Goal: Task Accomplishment & Management: Manage account settings

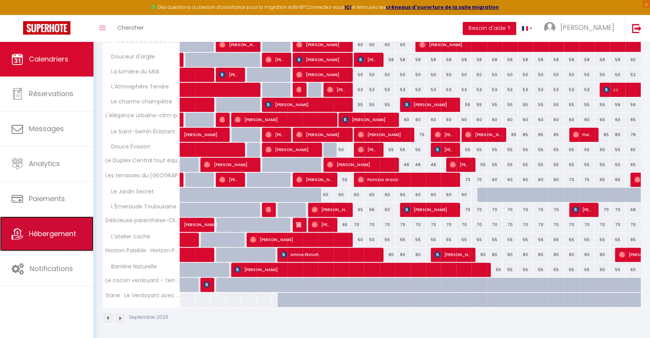
click at [37, 246] on link "Hébergement" at bounding box center [46, 234] width 93 height 35
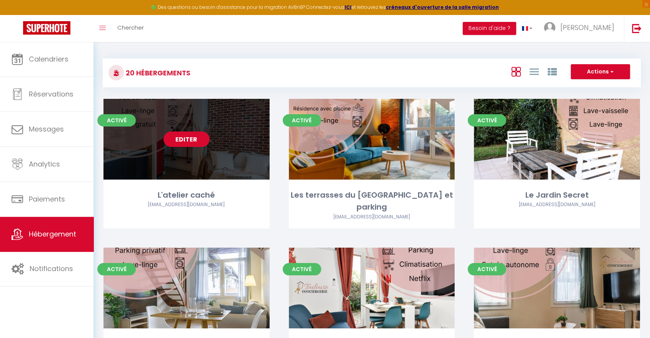
click at [194, 136] on link "Editer" at bounding box center [186, 139] width 46 height 15
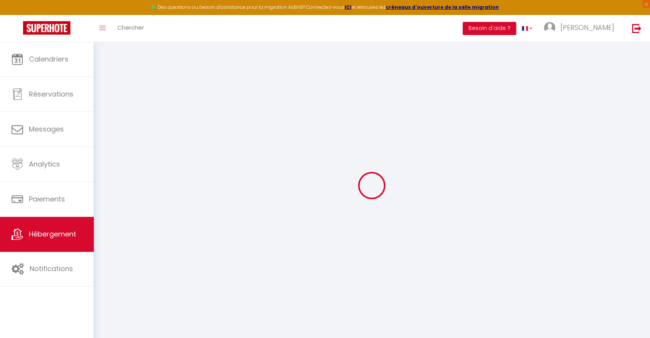
type input "Oups ! Les dates sélectionnées sont indisponibles."
type textarea "Malheureusement les dates sélectionnées sont indisponibles. Nous vous invitons …"
type input "43.6109386"
type input "1.4451438"
checkbox input "true"
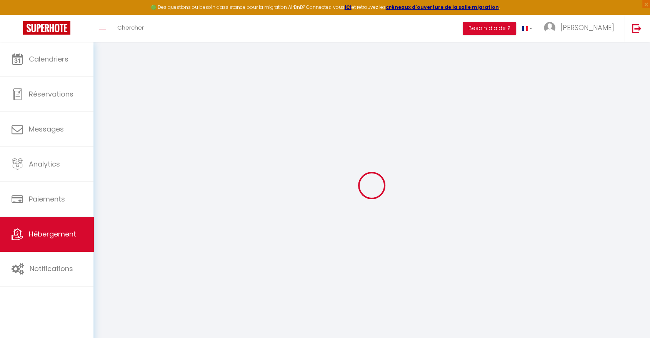
checkbox input "false"
select select
checkbox input "false"
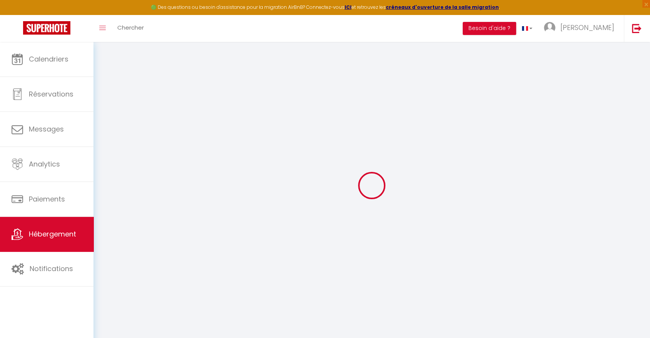
checkbox input "false"
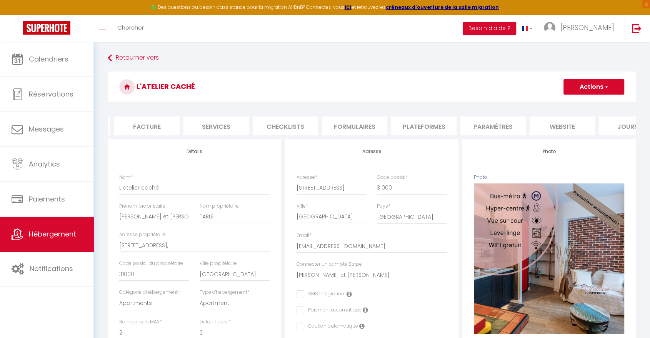
scroll to position [0, 164]
click at [526, 128] on li "website" at bounding box center [529, 126] width 65 height 19
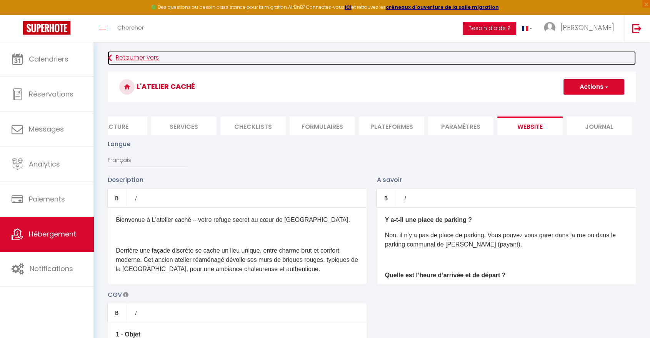
click at [140, 57] on link "Retourner vers" at bounding box center [372, 58] width 528 height 14
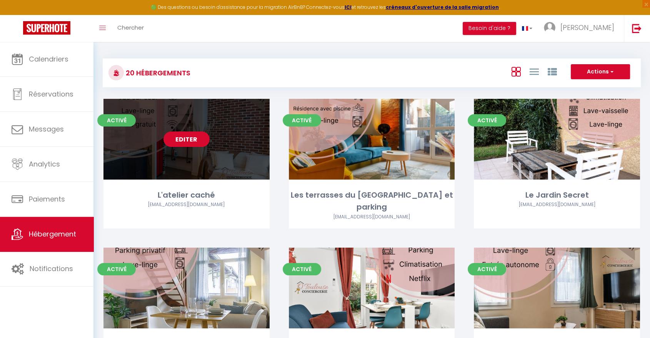
click at [188, 140] on link "Editer" at bounding box center [186, 139] width 46 height 15
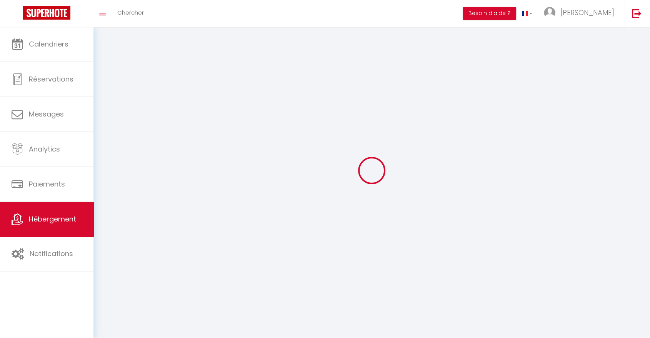
select select "1"
select select
select select "28"
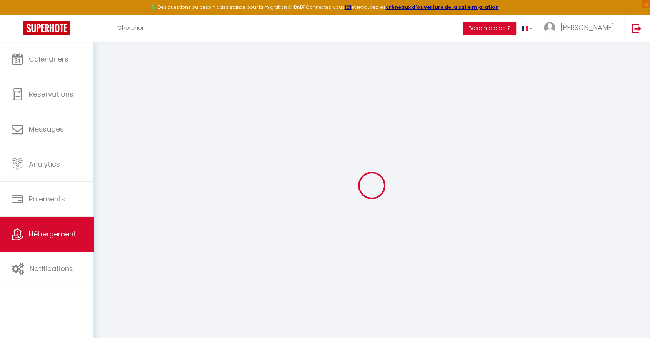
select select
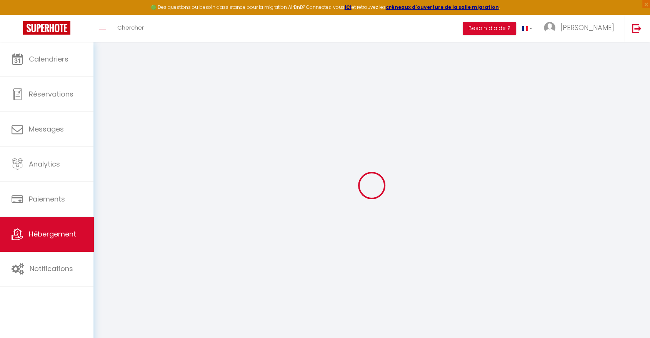
select select
checkbox input "false"
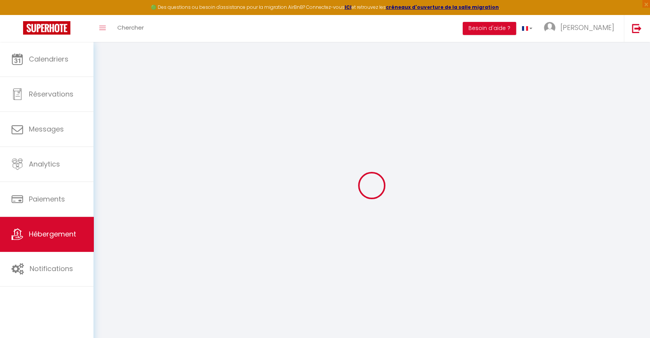
select select
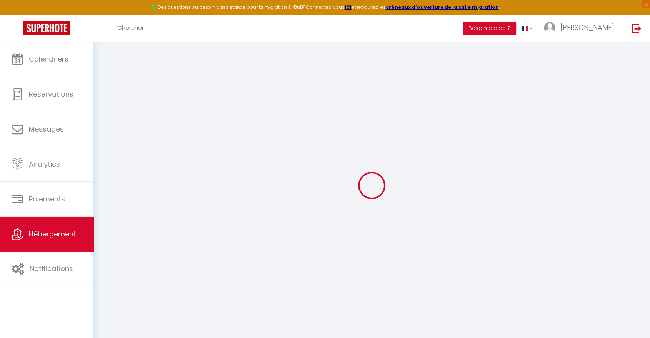
select select
checkbox input "false"
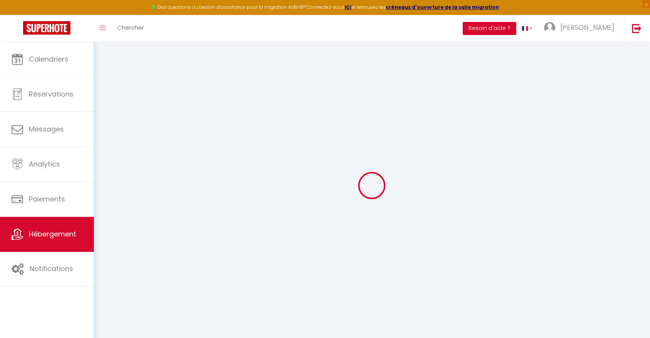
checkbox input "false"
select select
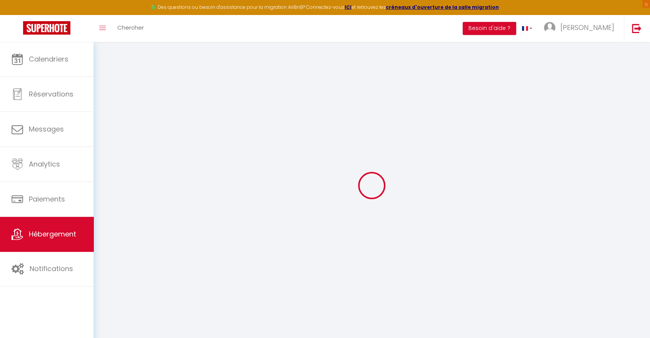
select select
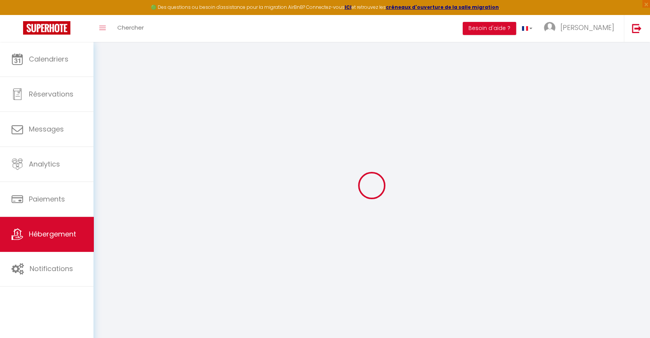
checkbox input "false"
select select
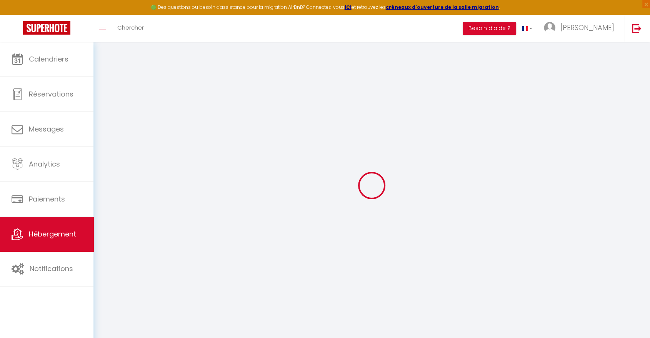
select select
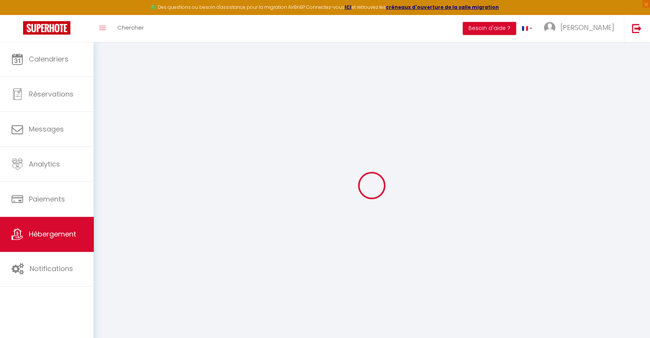
select select
checkbox input "false"
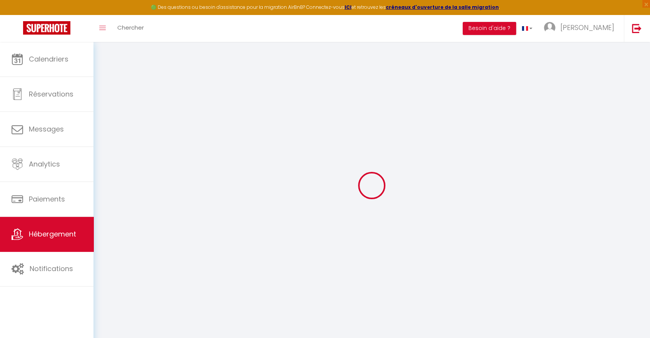
checkbox input "false"
select select
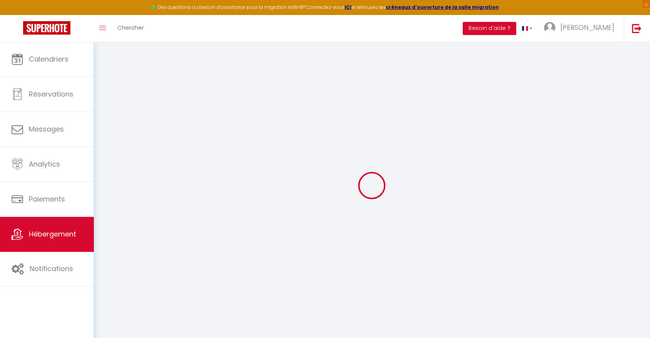
select select
checkbox input "false"
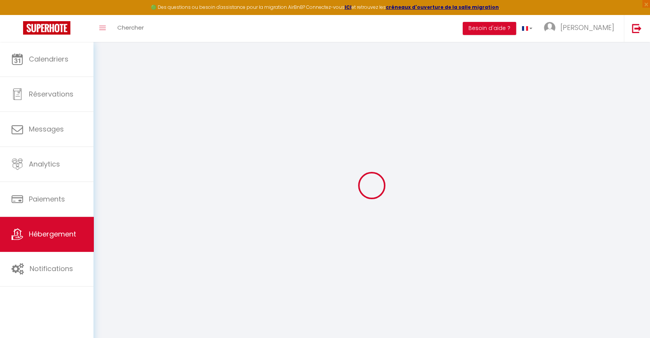
checkbox input "false"
select select
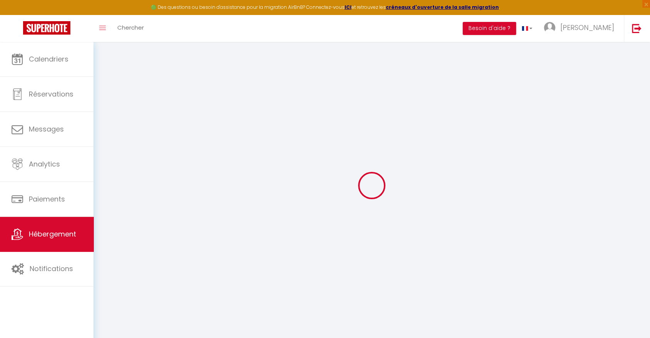
type input "L'atelier caché"
type input "[PERSON_NAME] et [PERSON_NAME]"
type input "TARLÉ"
type input "[STREET_ADDRESS],"
type input "31000"
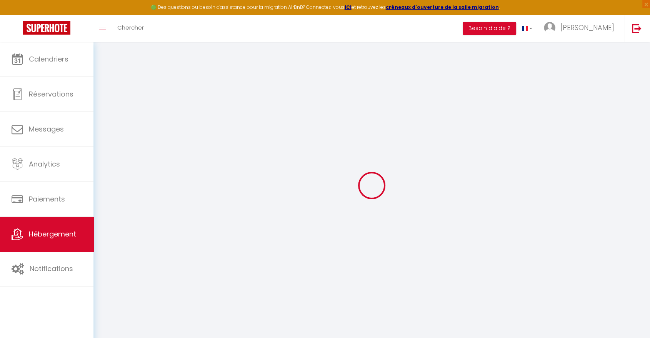
type input "[GEOGRAPHIC_DATA]"
select select "2"
type input "50"
type input "40"
type input "7.2"
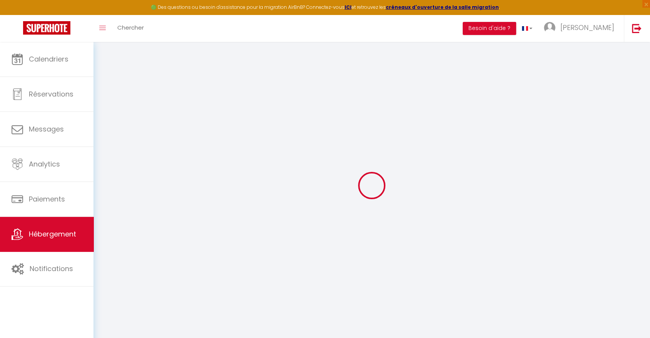
type input "800"
type input "400"
select select
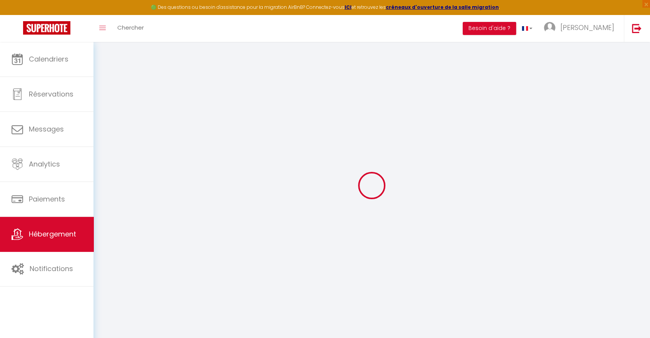
select select
type input "[STREET_ADDRESS]"
type input "31000"
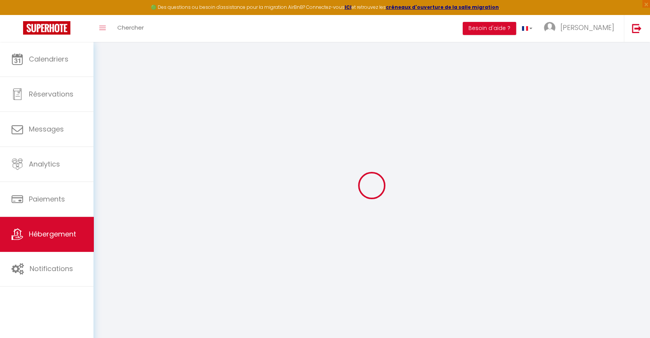
type input "[GEOGRAPHIC_DATA]"
type input "[EMAIL_ADDRESS][DOMAIN_NAME]"
select select "15621"
checkbox input "false"
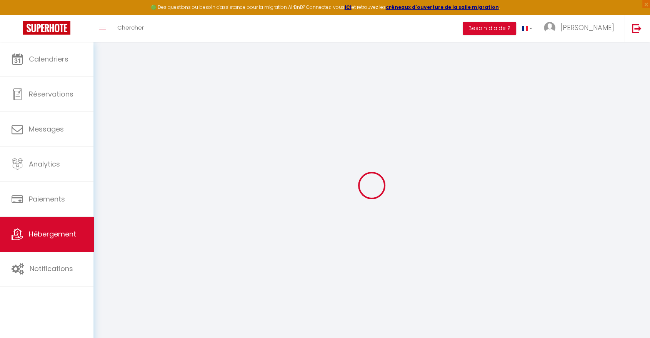
checkbox input "false"
radio input "true"
type input "0"
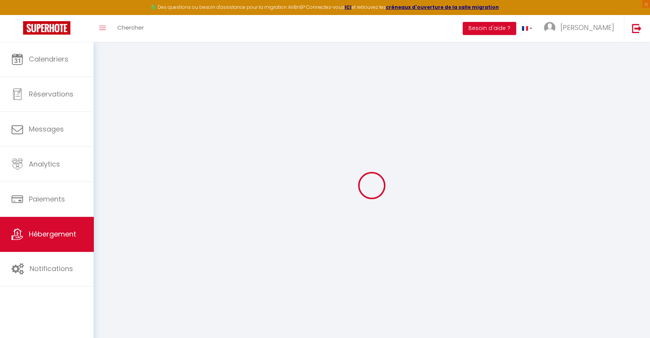
type input "0"
select select "+ 25 %"
select select "+ 5 %"
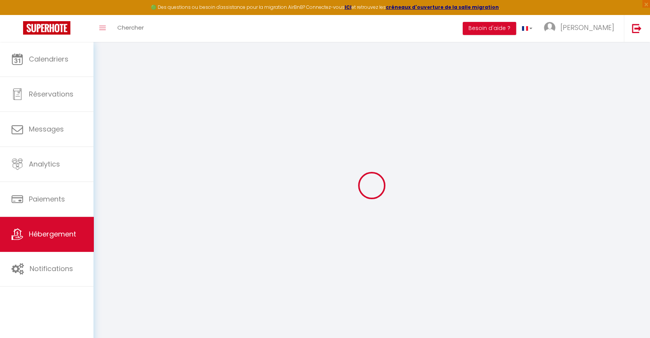
select select
checkbox input "false"
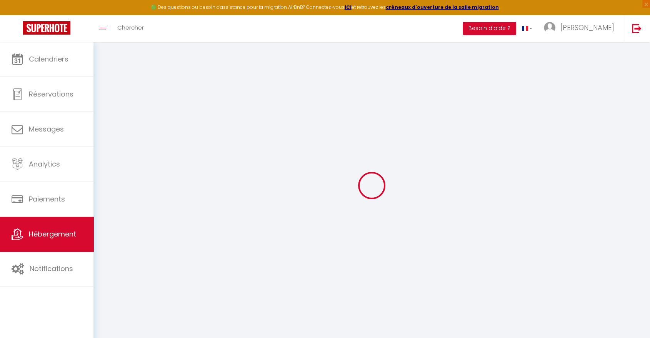
select select "365"
select select "EUR"
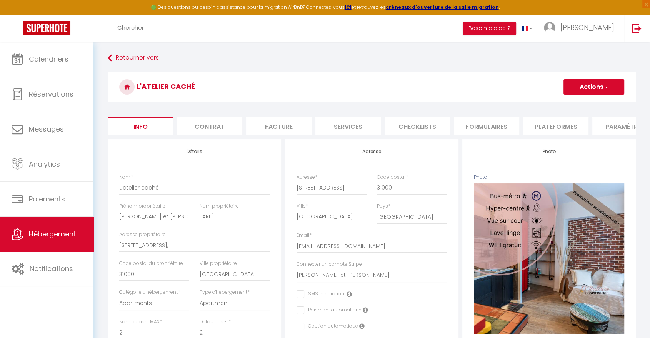
click at [558, 128] on li "Plateformes" at bounding box center [555, 126] width 65 height 19
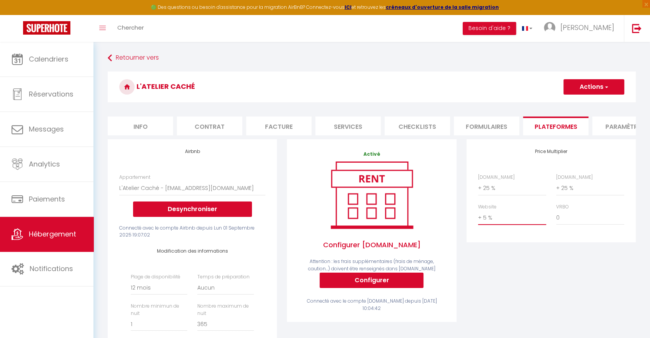
click at [488, 221] on select "0 + 1 % + 2 % + 3 % + 4 % + 5 % + 6 % + 7 % + 8 % + 9 %" at bounding box center [512, 217] width 68 height 15
select select "+ 10 %"
click at [478, 217] on select "0 + 1 % + 2 % + 3 % + 4 % + 5 % + 6 % + 7 % + 8 % + 9 %" at bounding box center [512, 217] width 68 height 15
click at [570, 86] on button "Actions" at bounding box center [594, 86] width 61 height 15
click at [575, 100] on link "Enregistrer" at bounding box center [593, 104] width 61 height 10
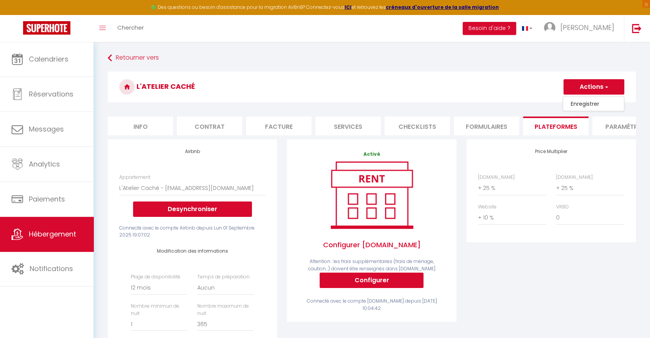
select select "365"
select select "EUR"
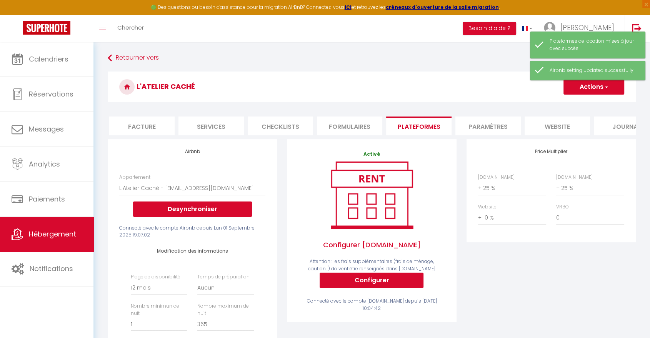
scroll to position [0, 155]
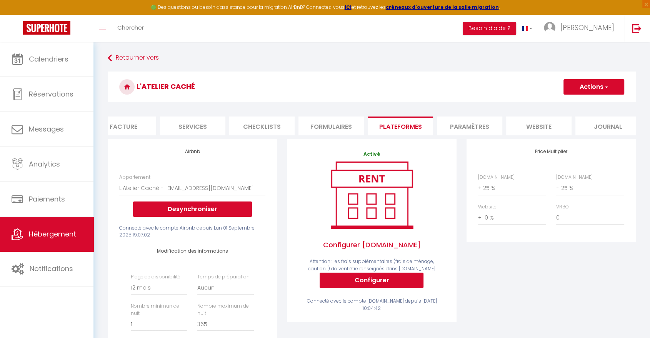
click at [462, 120] on li "Paramètres" at bounding box center [469, 126] width 65 height 19
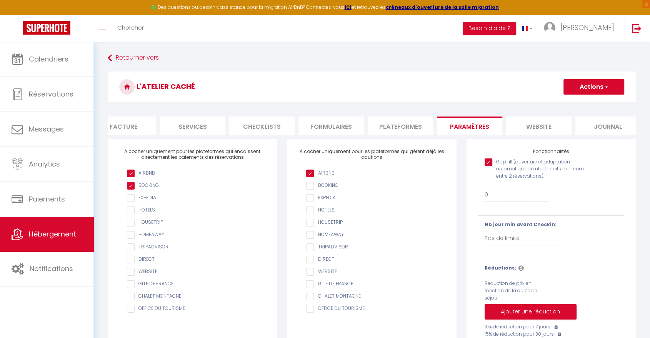
click at [573, 85] on button "Actions" at bounding box center [594, 86] width 61 height 15
click at [580, 101] on input "Enregistrer" at bounding box center [585, 104] width 28 height 8
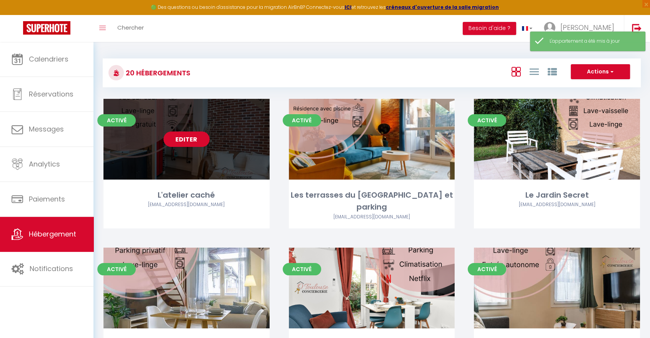
click at [202, 140] on link "Editer" at bounding box center [186, 139] width 46 height 15
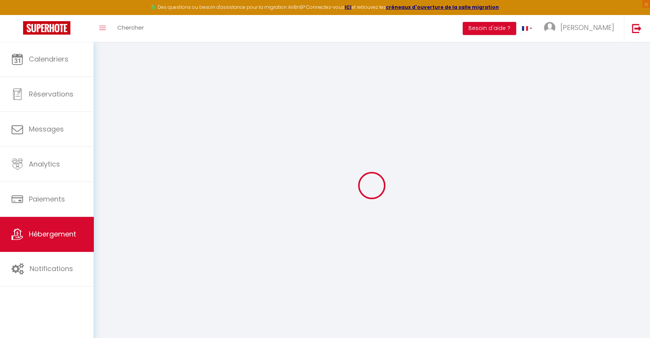
select select
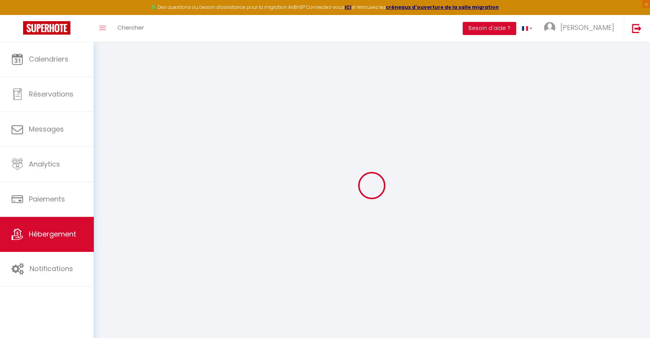
select select
checkbox input "false"
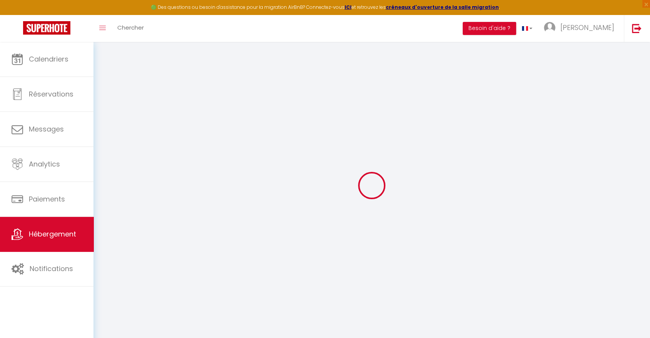
select select
type input "L'atelier caché"
type input "[PERSON_NAME] et [PERSON_NAME]"
type input "TARLÉ"
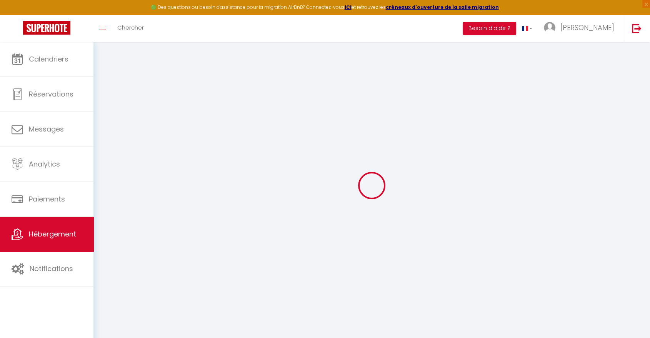
type input "[STREET_ADDRESS],"
type input "31000"
type input "[GEOGRAPHIC_DATA]"
select select "2"
type input "50"
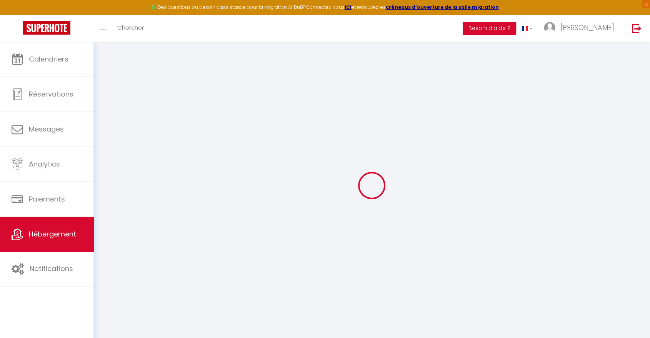
type input "40"
type input "7.2"
type input "800"
type input "400"
select select
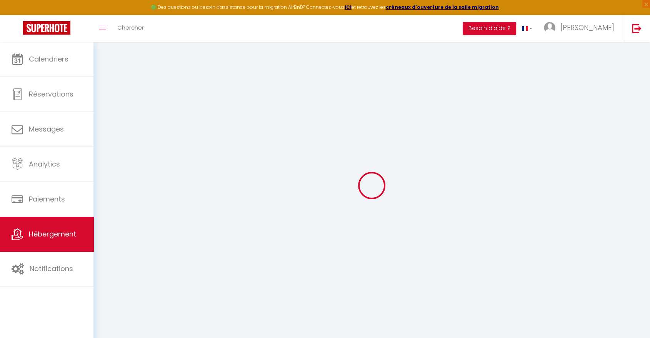
select select
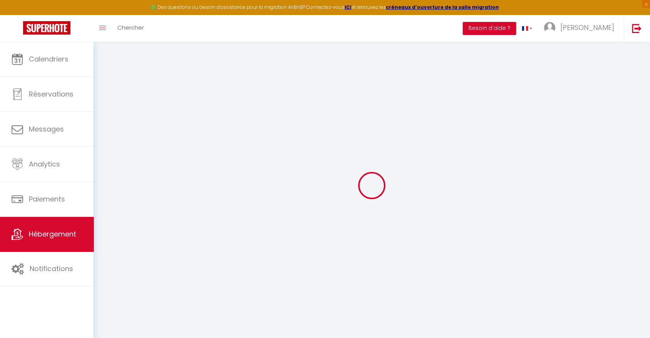
type input "[STREET_ADDRESS]"
type input "31000"
type input "[GEOGRAPHIC_DATA]"
type input "[EMAIL_ADDRESS][DOMAIN_NAME]"
select select "15621"
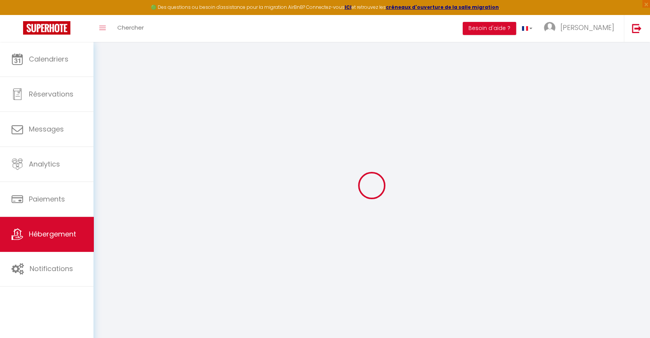
checkbox input "false"
radio input "true"
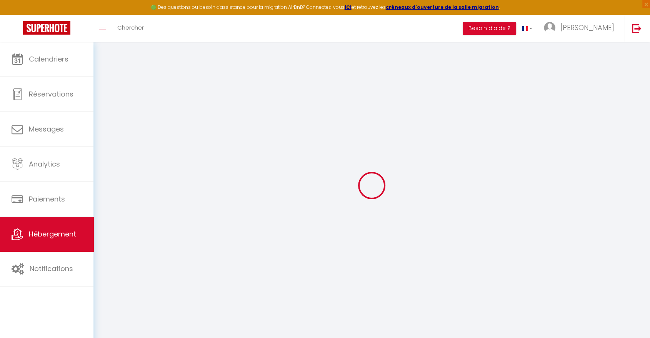
type input "0"
select select
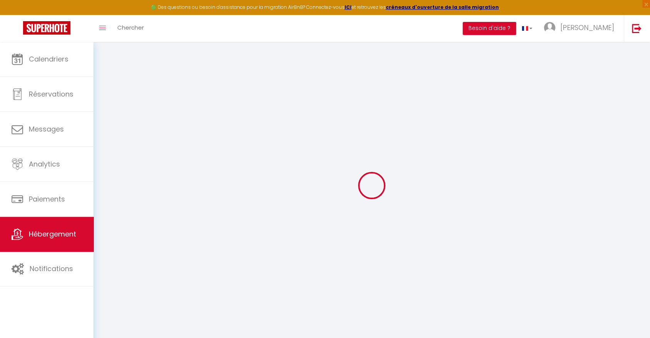
select select
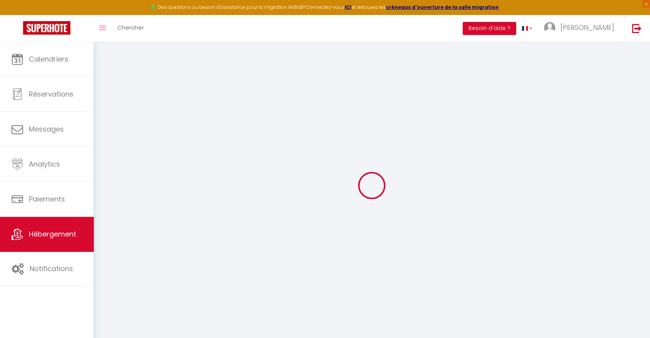
checkbox input "false"
select select "23478"
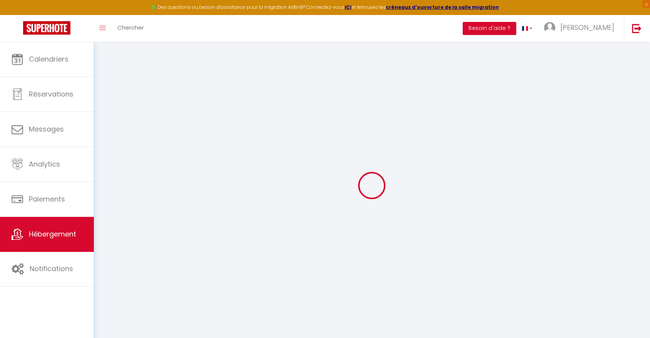
select select
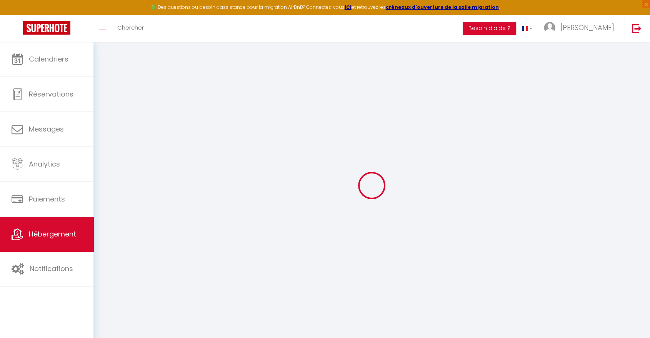
select select
checkbox input "false"
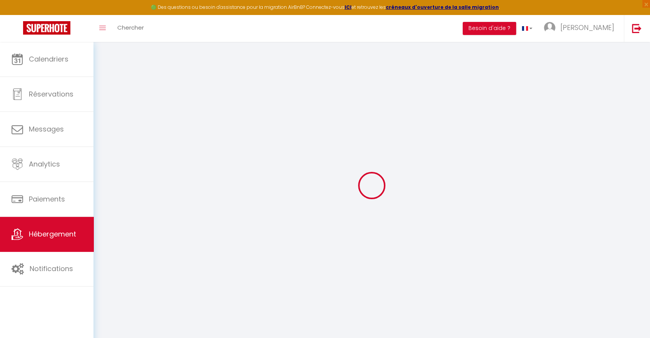
checkbox input "false"
select select "16:00"
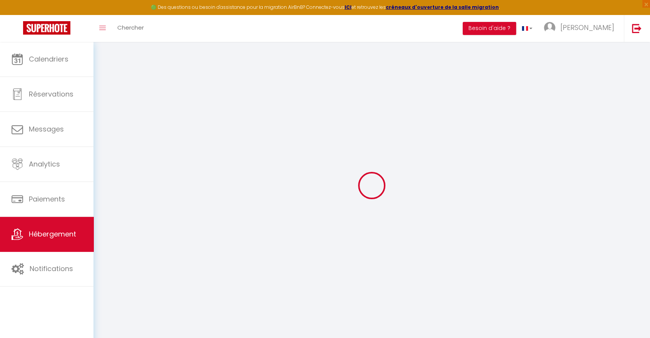
select select
select select "11:00"
select select "15"
select select "22:00"
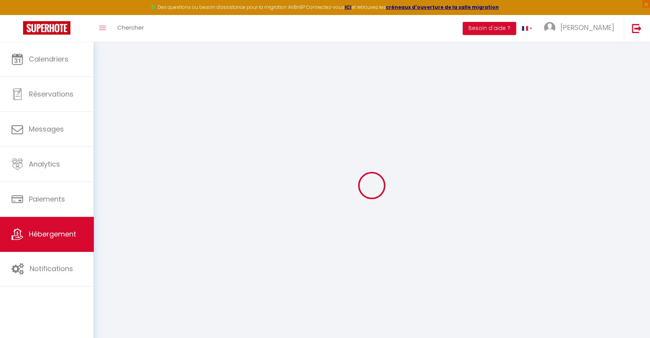
select select
checkbox input "false"
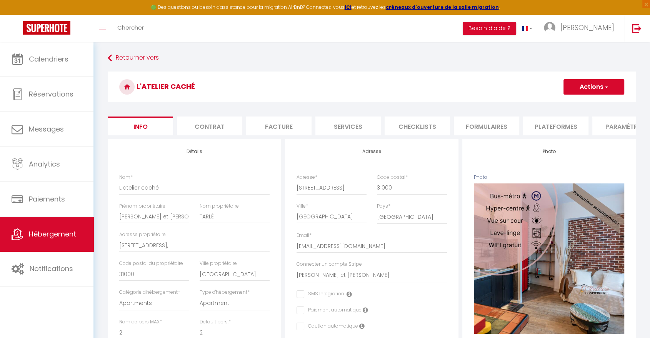
click at [586, 87] on button "Actions" at bounding box center [594, 86] width 61 height 15
click at [570, 102] on input "Enregistrer" at bounding box center [563, 104] width 28 height 8
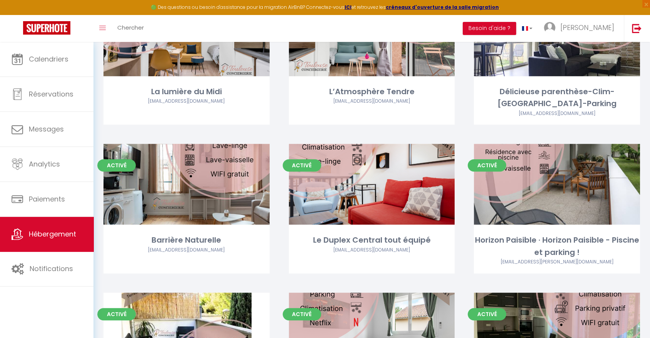
scroll to position [385, 0]
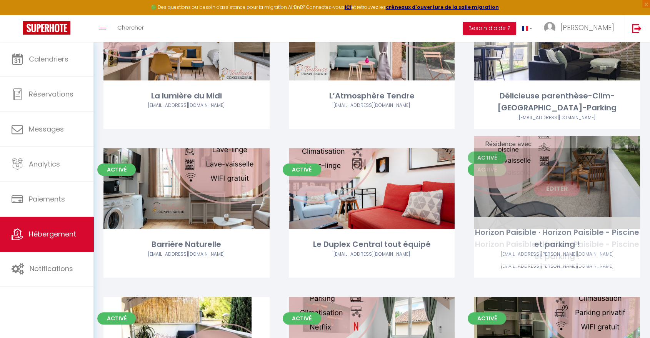
click at [554, 181] on link "Editer" at bounding box center [557, 188] width 46 height 15
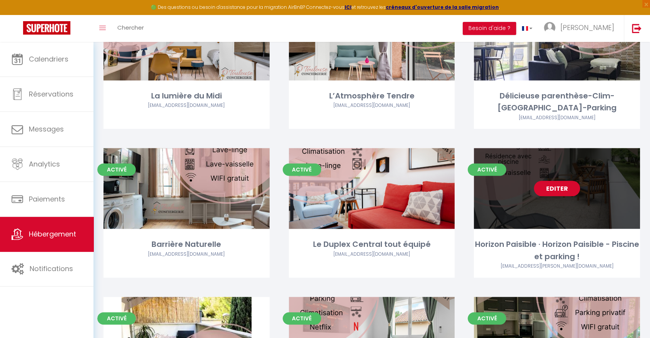
click at [554, 181] on link "Editer" at bounding box center [557, 188] width 46 height 15
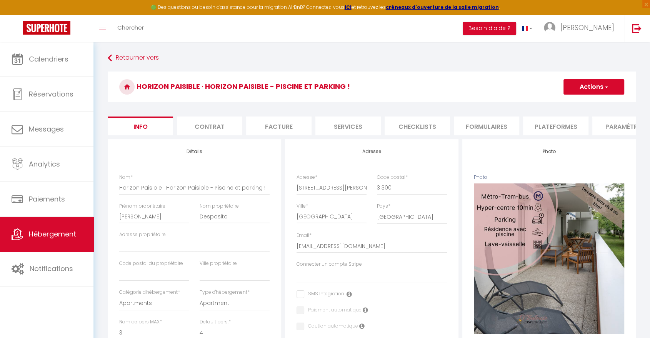
click at [550, 127] on li "Plateformes" at bounding box center [555, 126] width 65 height 19
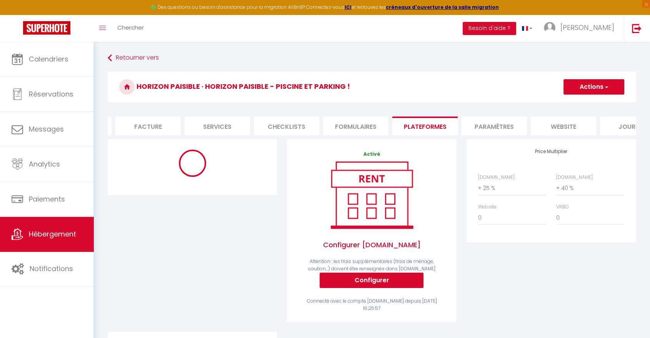
scroll to position [0, 143]
click at [570, 123] on li "website" at bounding box center [551, 126] width 65 height 19
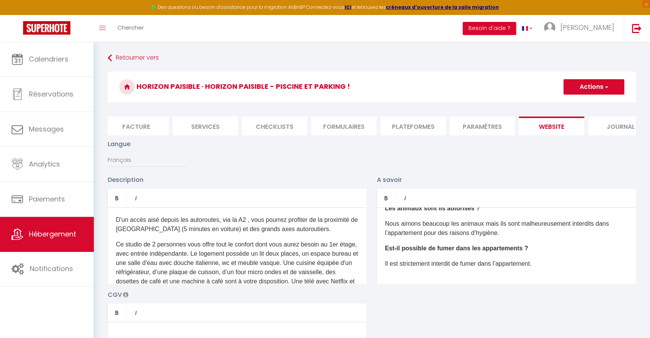
click at [283, 245] on div "D'un accès aisé depuis les autoroutes, via la A2 , vous pourrez profiter de la …" at bounding box center [237, 245] width 259 height 77
click at [112, 225] on div "D'un accès aisé depuis les autoroutes, via la A2 , vous pourrez profiter de la …" at bounding box center [237, 245] width 259 height 77
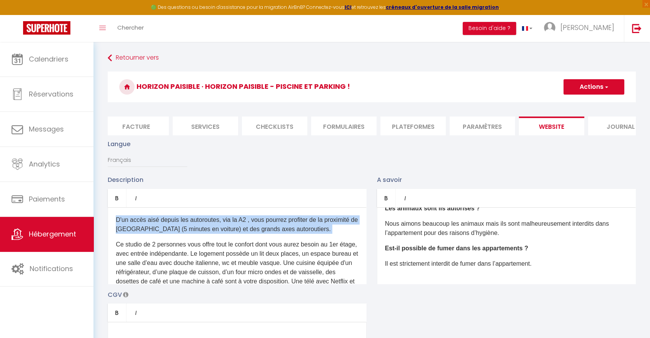
click at [112, 225] on div "D'un accès aisé depuis les autoroutes, via la A2 , vous pourrez profiter de la …" at bounding box center [237, 245] width 259 height 77
click at [113, 225] on div "D'un accès aisé depuis les autoroutes, via la A2 , vous pourrez profiter de la …" at bounding box center [237, 245] width 259 height 77
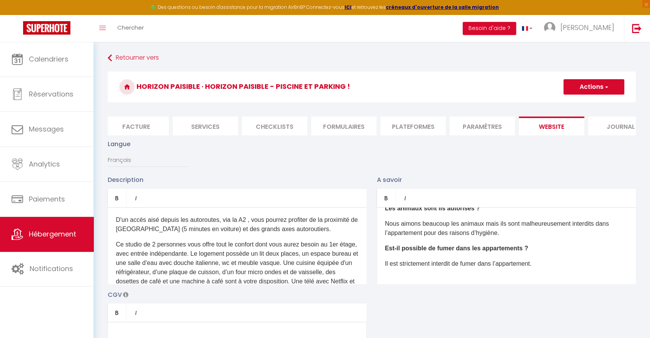
click at [133, 280] on p "Ce studio de 2 personnes vous offre tout le confort dont vous aurez besoin au 1…" at bounding box center [237, 277] width 243 height 74
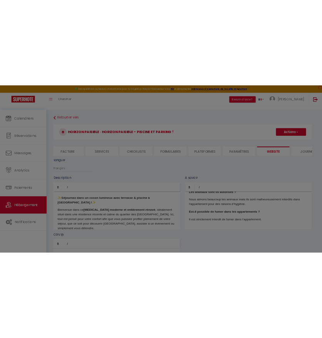
scroll to position [202, 0]
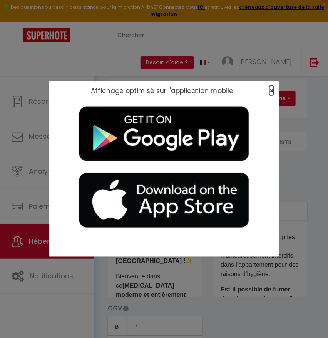
click at [271, 90] on span "×" at bounding box center [271, 91] width 4 height 10
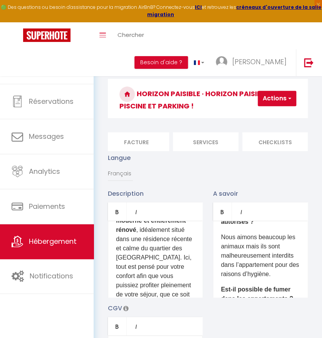
scroll to position [0, 0]
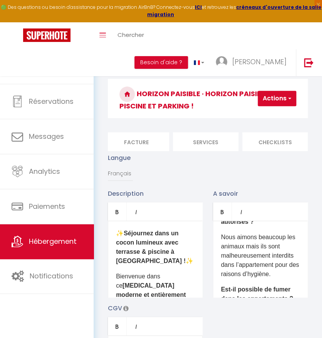
click at [114, 237] on div "✨ Séjournez dans un cocon lumineux avec terrasse & piscine à [GEOGRAPHIC_DATA] …" at bounding box center [155, 259] width 95 height 77
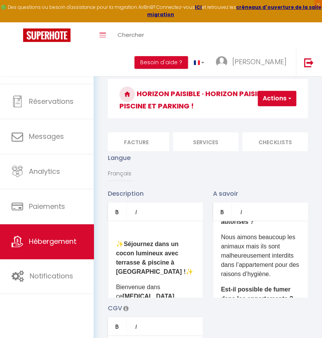
scroll to position [1197, 0]
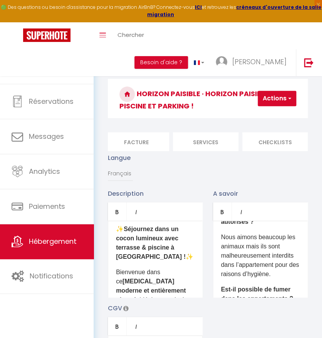
click at [117, 203] on p at bounding box center [155, 197] width 78 height 9
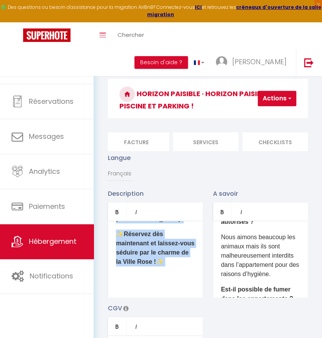
scroll to position [2286, 0]
drag, startPoint x: 118, startPoint y: 248, endPoint x: 151, endPoint y: 323, distance: 81.6
click at [151, 323] on div "Description Bold Italic Rich text editor ✨ Séjournez dans un cocon lumineux ave…" at bounding box center [208, 300] width 210 height 223
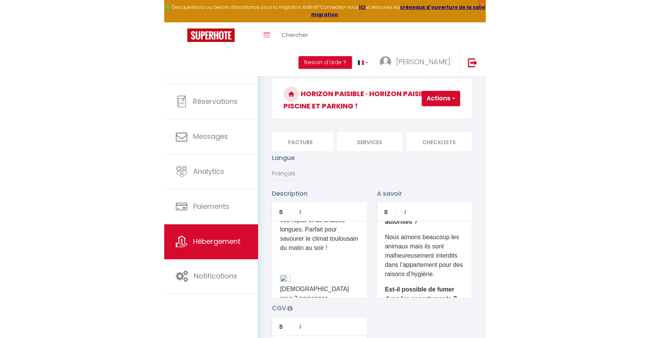
scroll to position [300, 0]
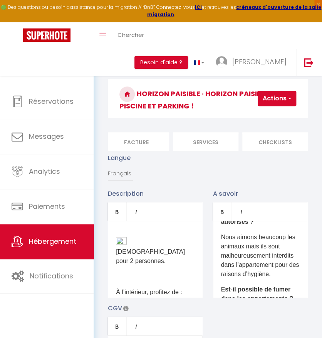
click at [135, 266] on p "[DEMOGRAPHIC_DATA] pour 2 personnes." at bounding box center [155, 251] width 78 height 29
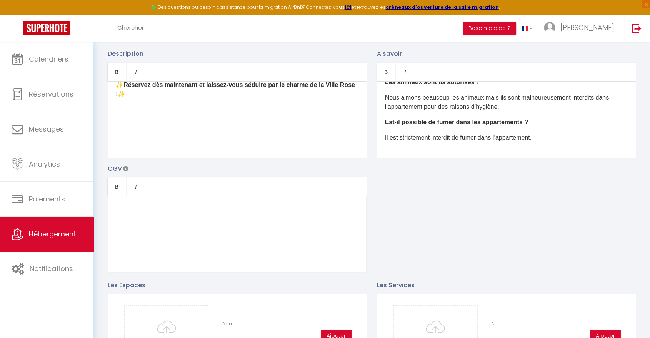
scroll to position [43, 0]
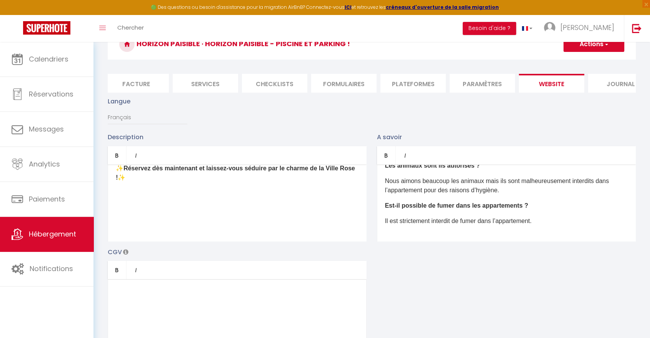
click at [190, 233] on div "✨ Séjournez dans un cocon lumineux avec terrasse & piscine à [GEOGRAPHIC_DATA] …" at bounding box center [237, 203] width 259 height 77
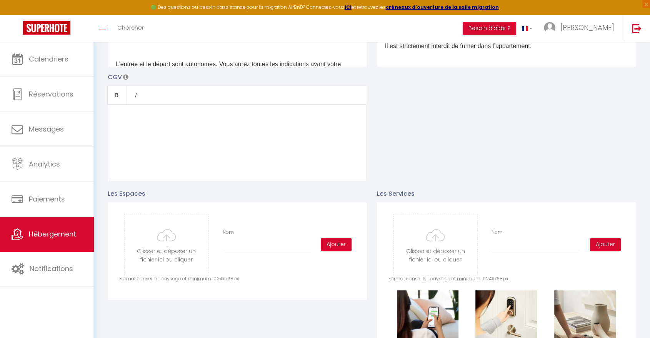
scroll to position [128, 0]
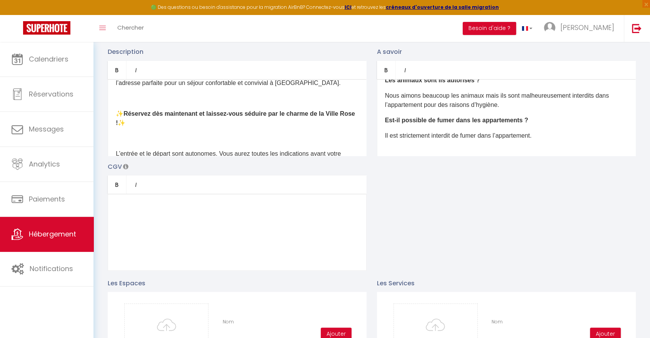
click at [226, 248] on div at bounding box center [237, 232] width 259 height 77
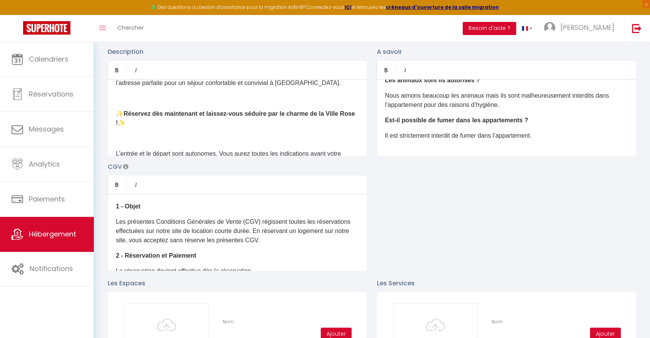
click at [428, 131] on div "Quelle est l’heure d’arrivée et de départ ? Le checkin (arrivée dans l’appartem…" at bounding box center [506, 117] width 259 height 77
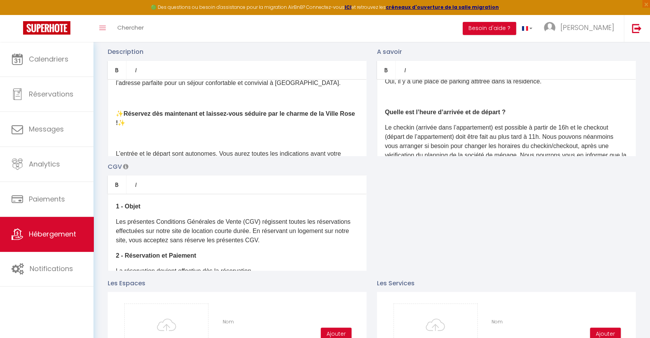
scroll to position [7, 0]
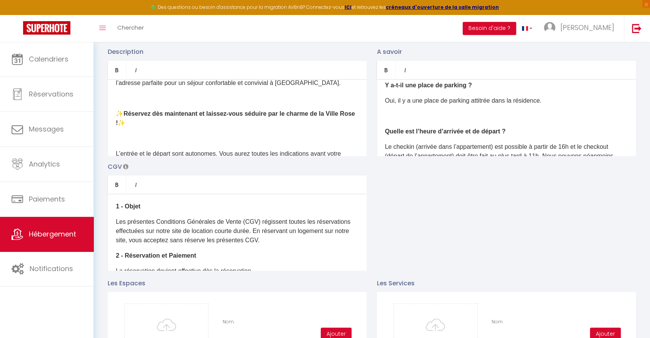
click at [425, 118] on p at bounding box center [506, 116] width 243 height 9
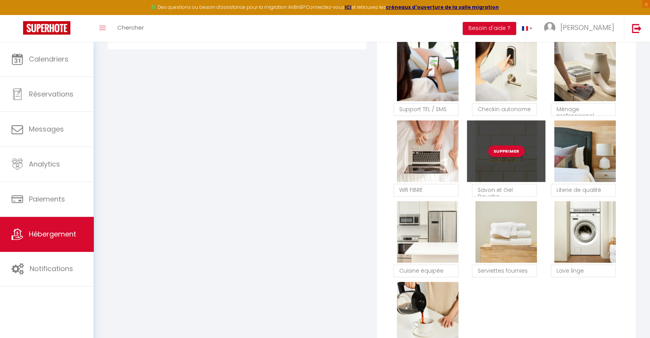
scroll to position [470, 0]
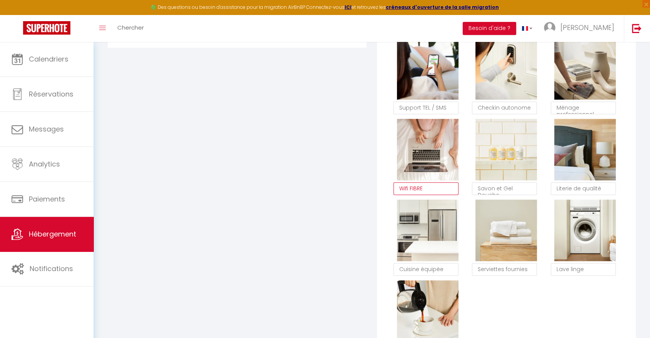
click at [440, 195] on textarea "Wifi FIBRE" at bounding box center [426, 188] width 65 height 13
click at [494, 303] on div "Supprimer Support TEL / SMS Supprimer Checkin autonome Supprimer Ménage profess…" at bounding box center [507, 199] width 236 height 323
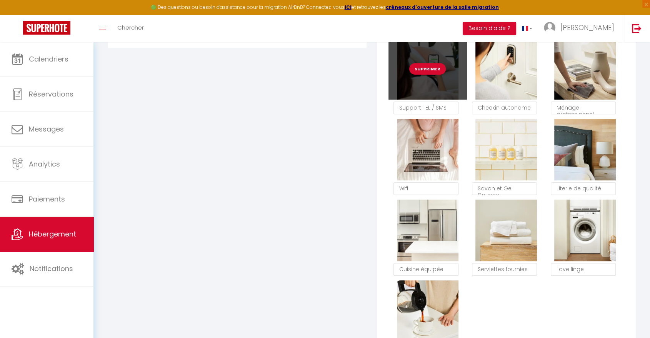
click at [437, 74] on button "Supprimer" at bounding box center [427, 69] width 37 height 12
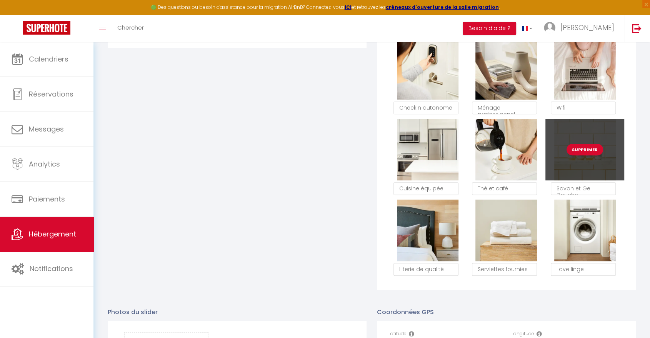
click at [591, 154] on button "Supprimer" at bounding box center [585, 150] width 37 height 12
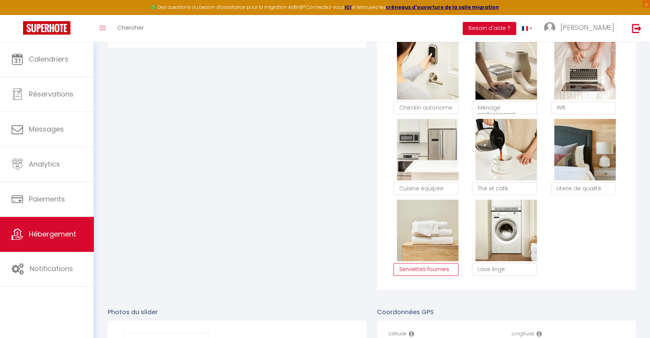
click at [450, 274] on textarea "Serviettes fournies" at bounding box center [426, 269] width 65 height 13
paste textarea "et draps fourni"
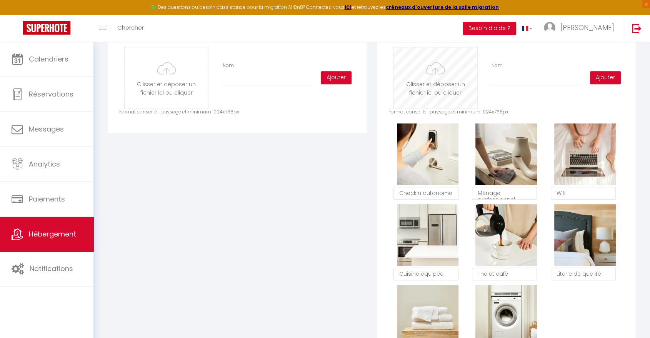
click at [437, 87] on input "file" at bounding box center [435, 77] width 83 height 61
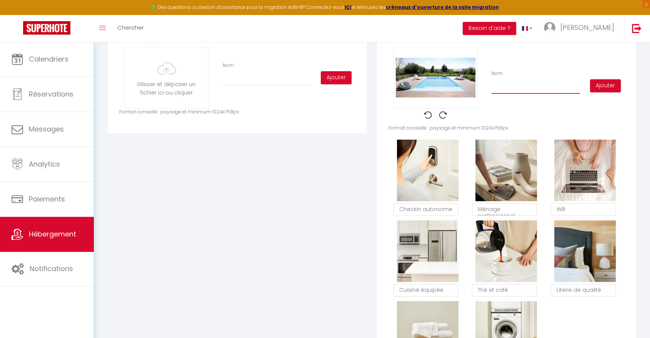
click at [493, 91] on input "Nom" at bounding box center [536, 87] width 88 height 14
click at [600, 92] on button "Ajouter" at bounding box center [605, 85] width 31 height 13
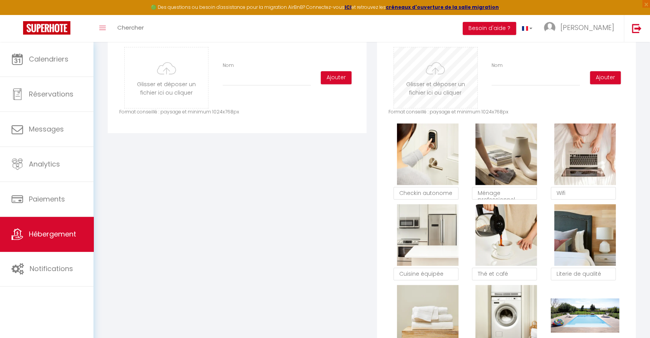
click at [441, 77] on input "file" at bounding box center [435, 77] width 83 height 61
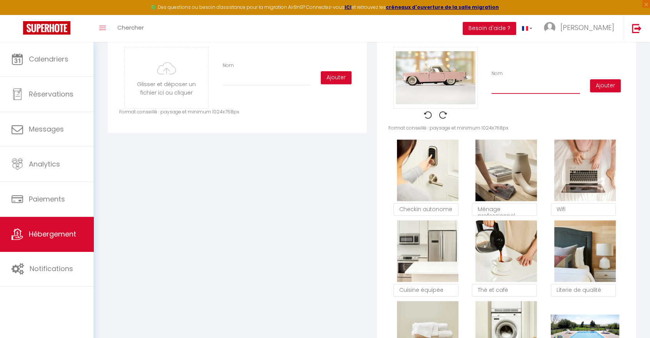
click at [492, 94] on input "Nom" at bounding box center [536, 87] width 88 height 14
click at [610, 92] on button "Ajouter" at bounding box center [605, 85] width 31 height 13
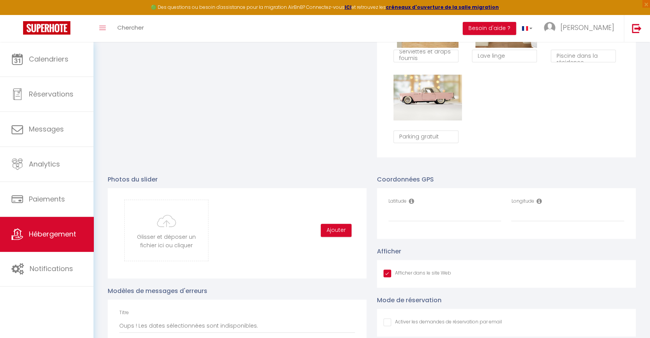
scroll to position [801, 0]
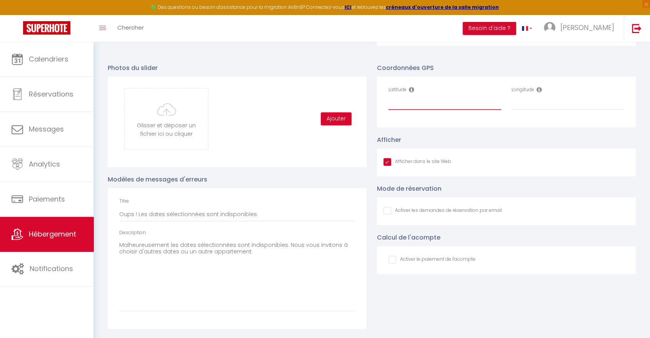
click at [418, 107] on input "Latitude" at bounding box center [445, 103] width 113 height 14
paste input "43.5929038"
click at [533, 103] on input "Longitude" at bounding box center [567, 103] width 113 height 14
paste input "1.4169785"
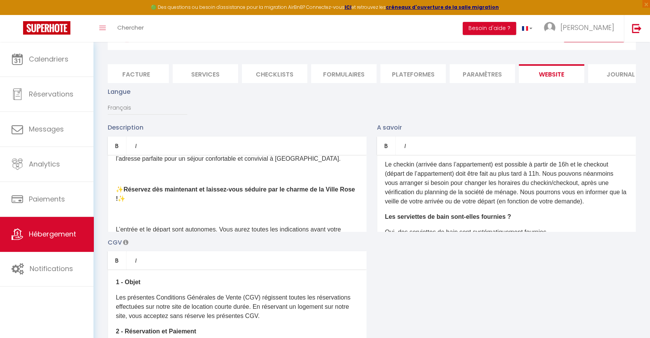
scroll to position [0, 0]
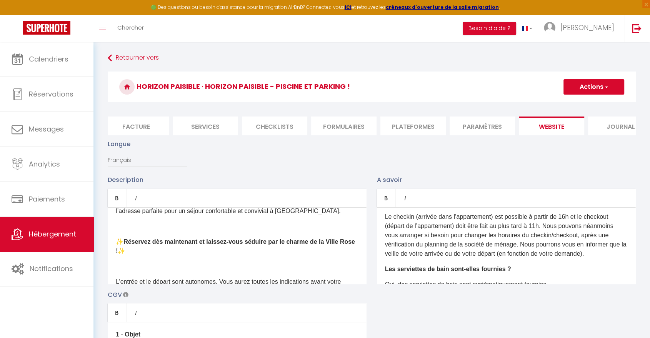
click at [606, 87] on span "button" at bounding box center [606, 87] width 5 height 8
click at [579, 103] on input "Enregistrer" at bounding box center [585, 104] width 28 height 8
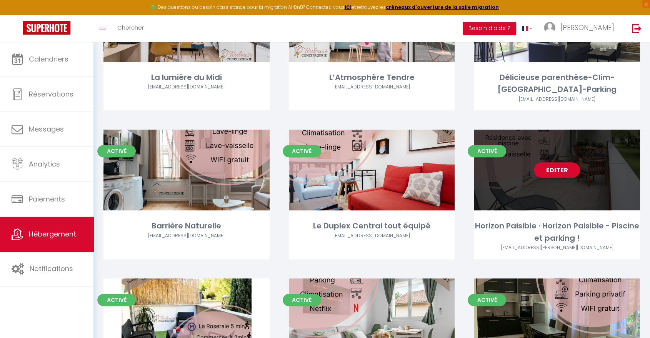
scroll to position [402, 0]
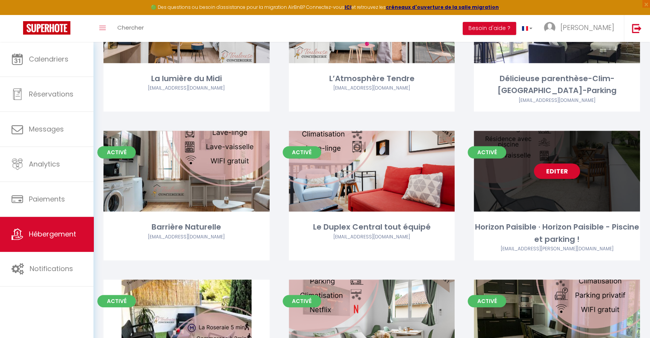
click at [569, 163] on link "Editer" at bounding box center [557, 170] width 46 height 15
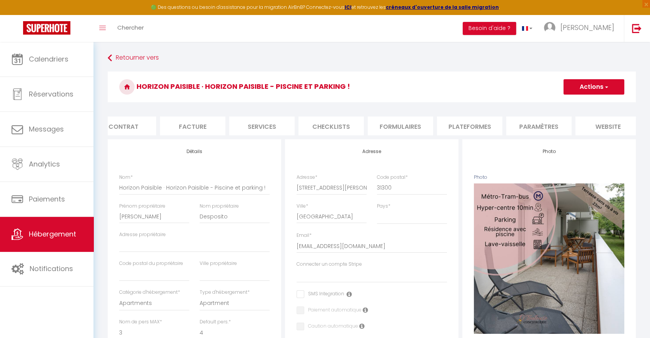
scroll to position [0, 117]
click at [577, 128] on li "website" at bounding box center [577, 126] width 65 height 19
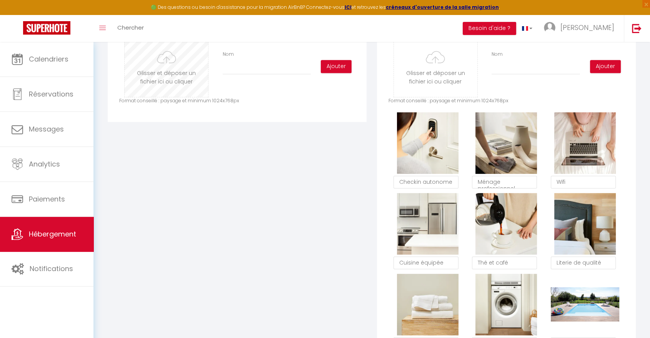
scroll to position [299, 0]
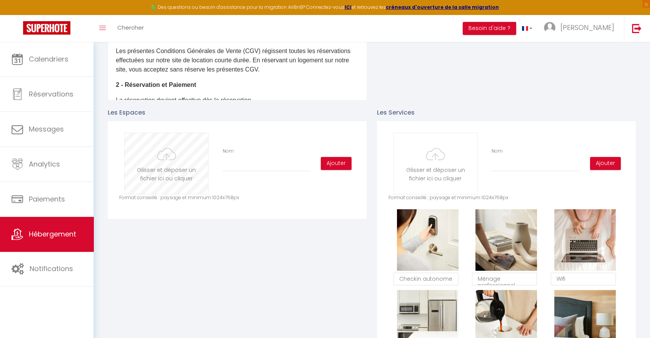
click at [190, 174] on input "file" at bounding box center [166, 163] width 83 height 61
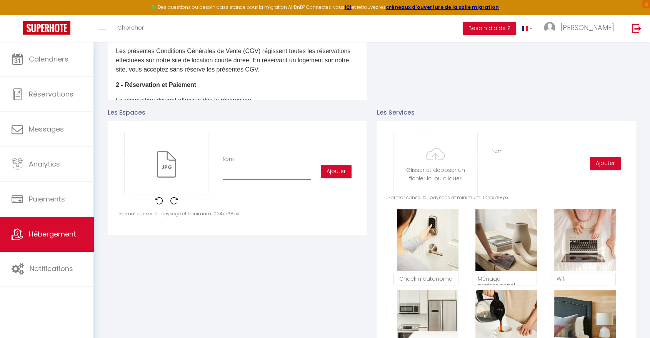
click at [287, 178] on input "Nom" at bounding box center [267, 173] width 88 height 14
click at [332, 178] on button "Ajouter" at bounding box center [336, 171] width 31 height 13
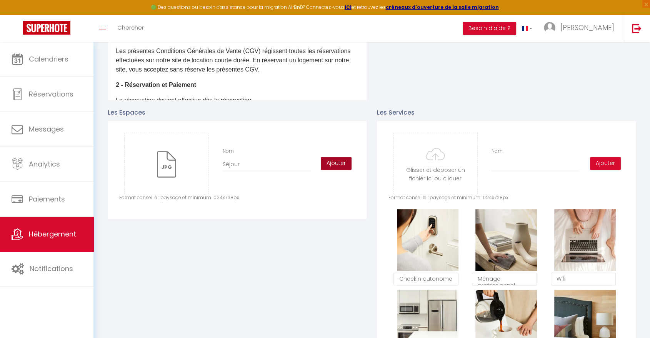
click at [334, 167] on button "Ajouter" at bounding box center [336, 163] width 31 height 13
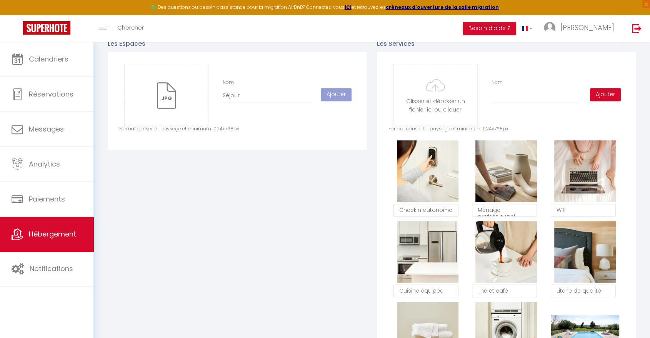
scroll to position [331, 0]
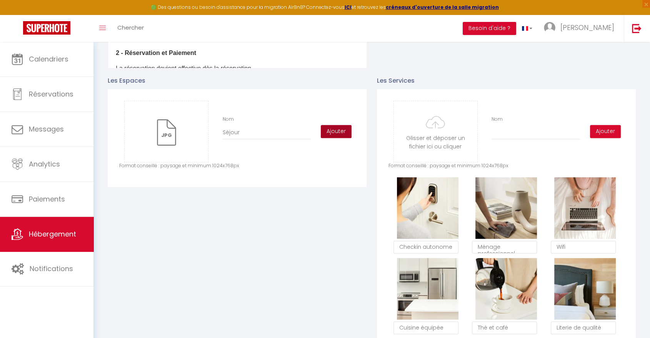
click at [331, 138] on button "Ajouter" at bounding box center [336, 131] width 31 height 13
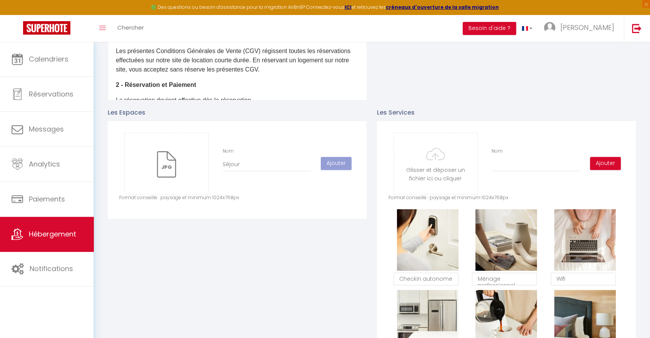
scroll to position [256, 0]
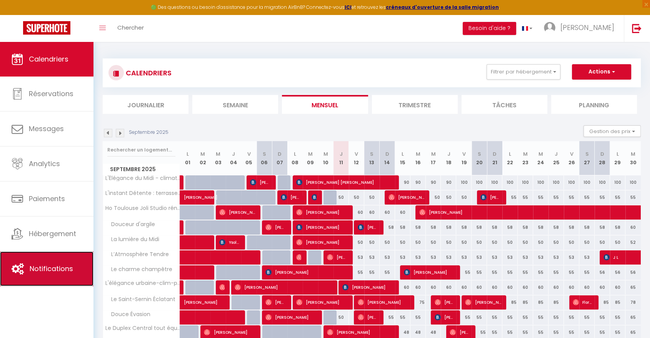
click at [48, 274] on link "Notifications" at bounding box center [46, 269] width 93 height 35
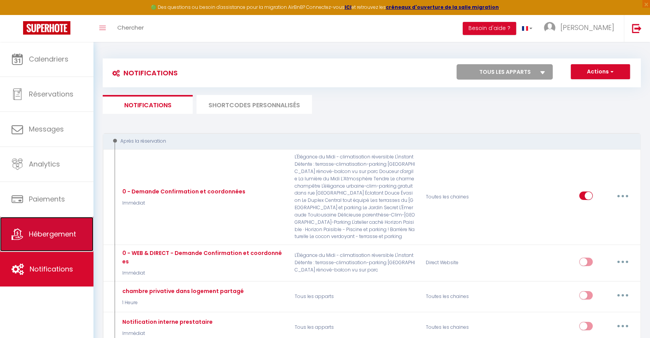
click at [58, 230] on span "Hébergement" at bounding box center [52, 234] width 47 height 10
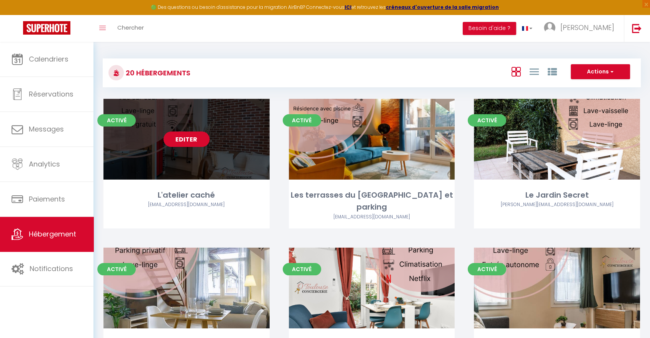
click at [191, 138] on link "Editer" at bounding box center [186, 139] width 46 height 15
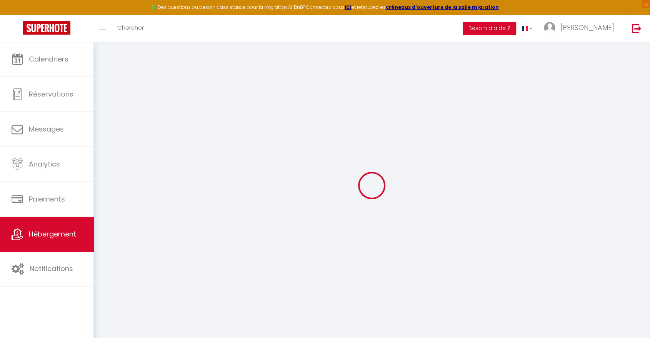
type input "Oups ! Les dates sélectionnées sont indisponibles."
type textarea "Malheureusement les dates sélectionnées sont indisponibles. Nous vous invitons …"
type input "43.6109386"
type input "1.4451438"
checkbox input "true"
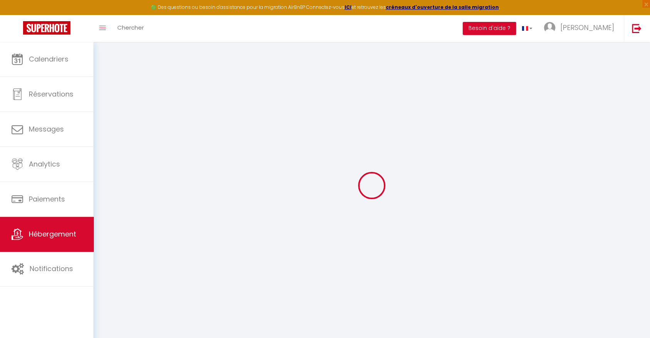
checkbox input "false"
select select
checkbox input "false"
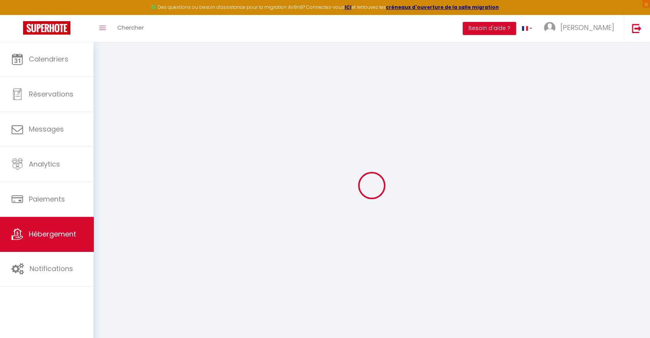
checkbox input "false"
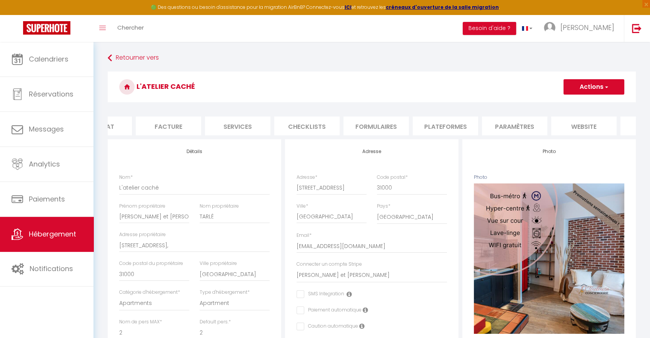
scroll to position [0, 117]
click at [584, 125] on li "website" at bounding box center [577, 126] width 65 height 19
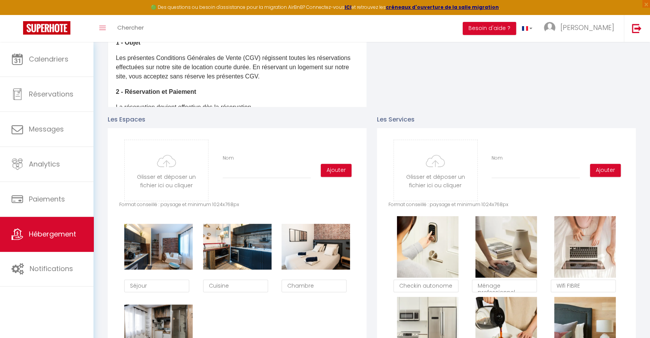
scroll to position [342, 0]
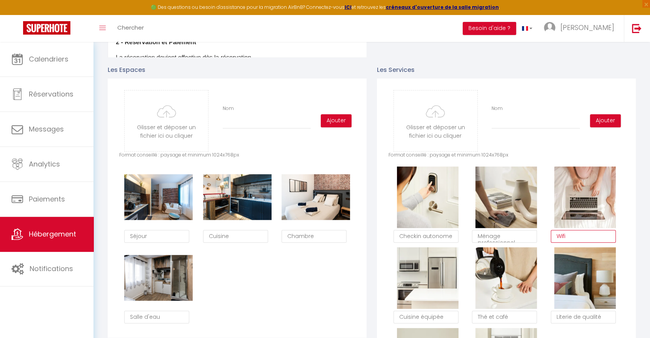
type textarea "Wifi"
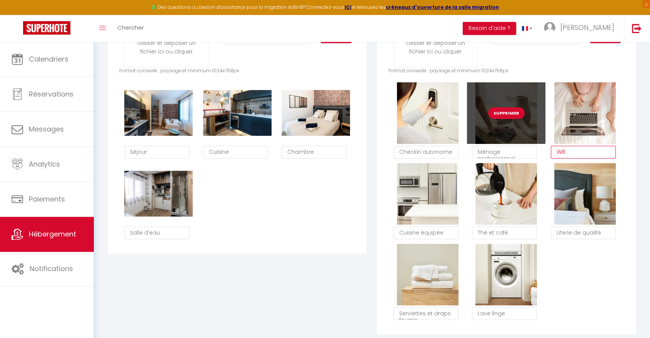
scroll to position [427, 0]
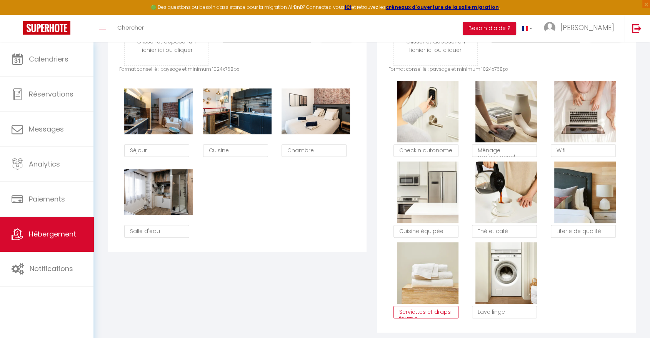
click at [405, 319] on textarea "Serviettes et draps fournis" at bounding box center [426, 312] width 65 height 13
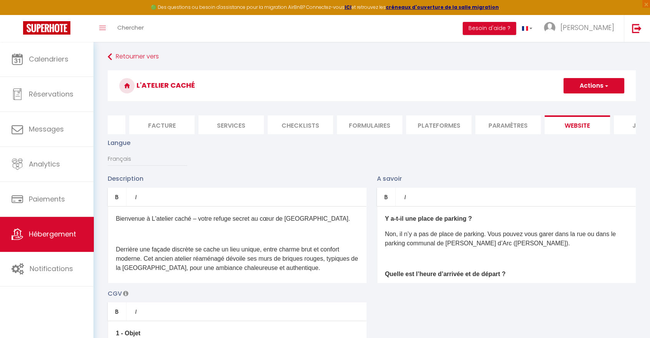
scroll to position [0, 0]
click at [598, 85] on button "Actions" at bounding box center [594, 86] width 61 height 15
click at [587, 108] on link "Enregistrer" at bounding box center [593, 104] width 61 height 10
click at [591, 93] on button "Actions" at bounding box center [594, 86] width 61 height 15
click at [588, 104] on input "Enregistrer" at bounding box center [585, 104] width 28 height 8
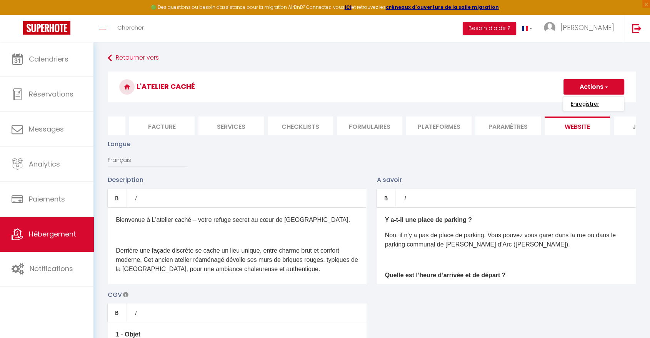
checkbox input "true"
checkbox input "false"
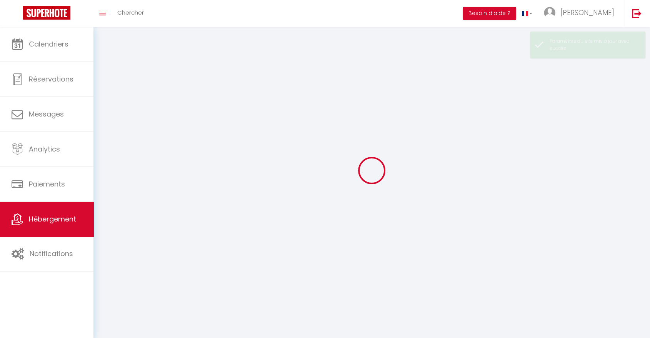
click at [588, 103] on div at bounding box center [372, 170] width 538 height 269
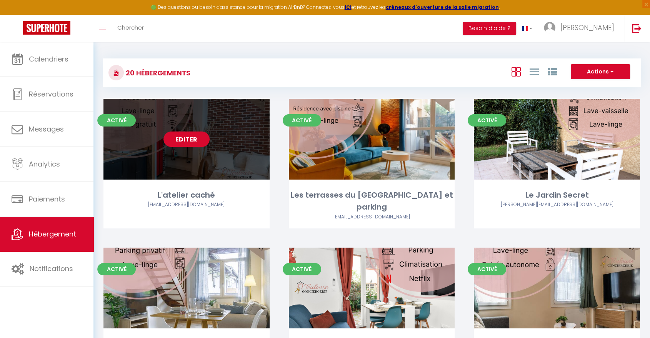
click at [186, 135] on link "Editer" at bounding box center [186, 139] width 46 height 15
click at [191, 136] on link "Editer" at bounding box center [186, 139] width 46 height 15
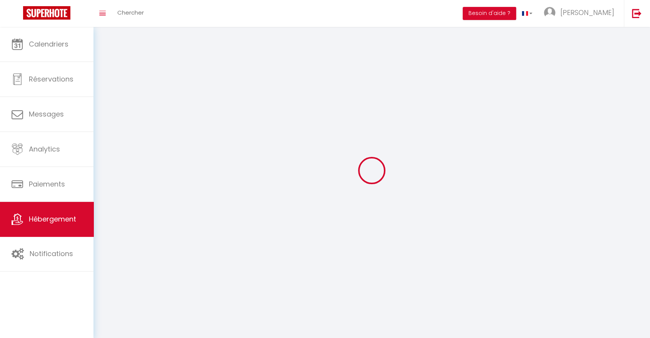
select select "1"
select select
select select "28"
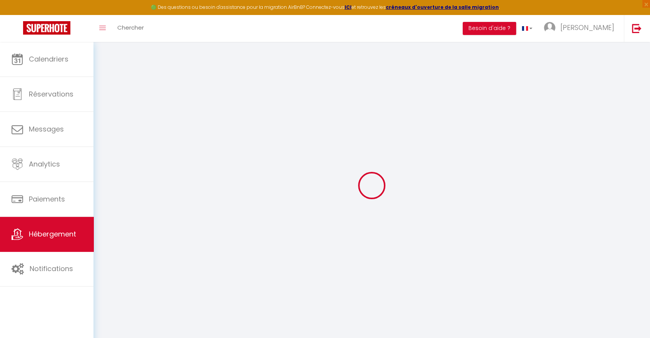
select select
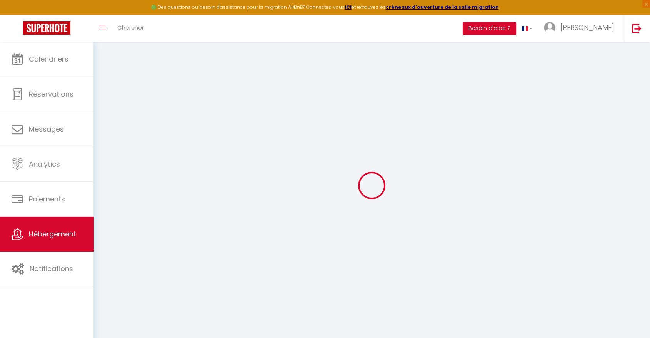
select select
checkbox input "false"
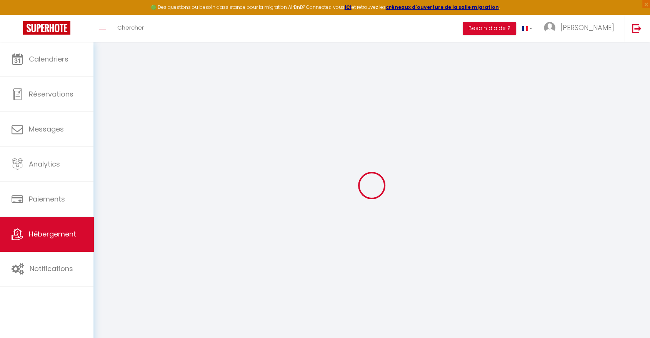
select select
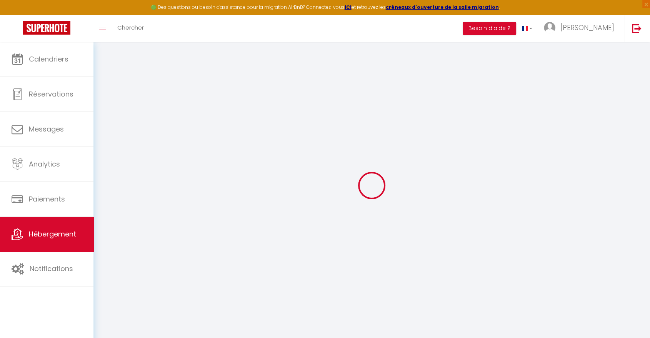
select select
checkbox input "false"
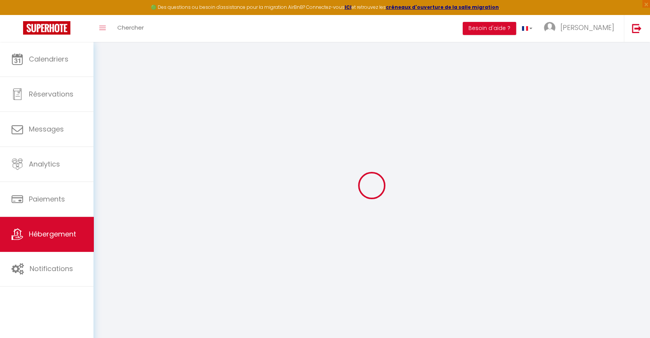
checkbox input "false"
select select
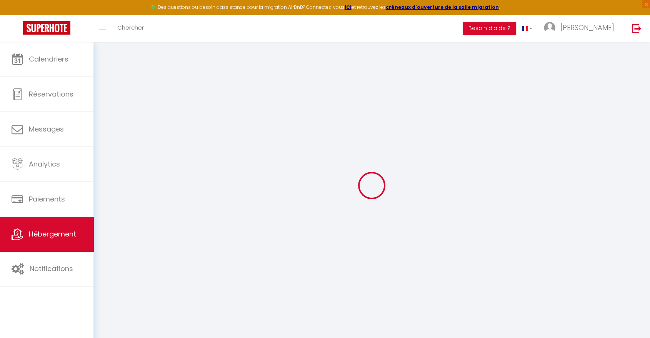
select select
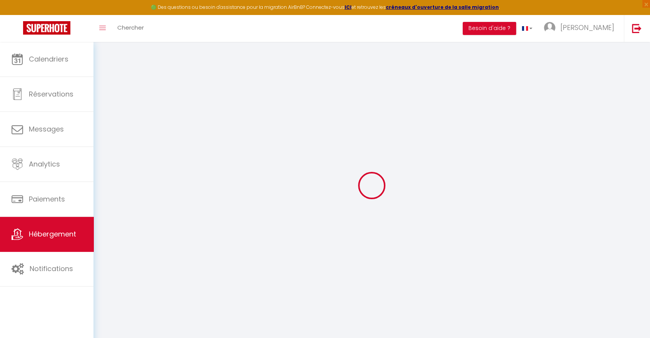
checkbox input "false"
select select
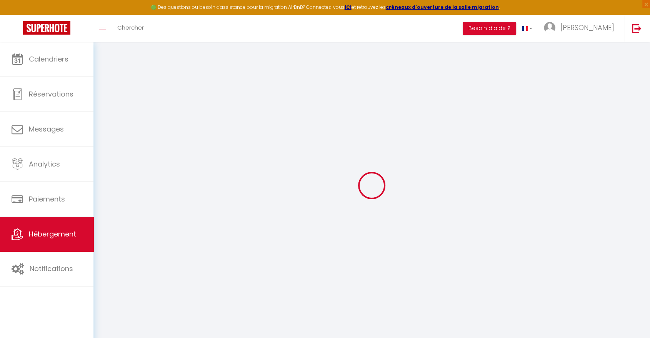
select select
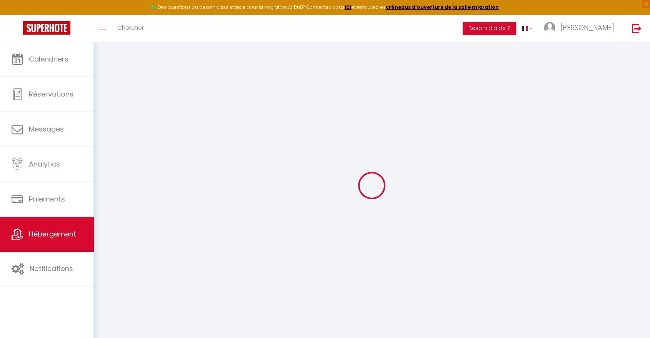
select select
checkbox input "false"
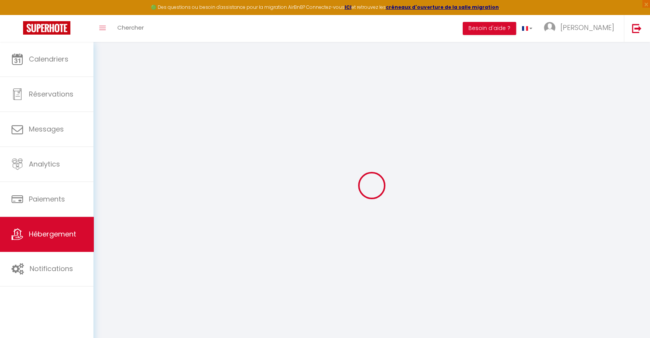
checkbox input "false"
select select
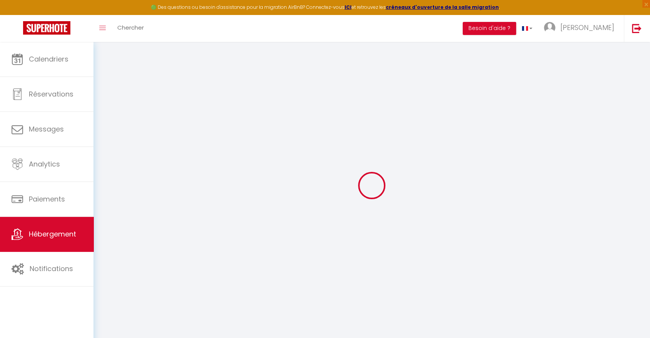
select select
checkbox input "false"
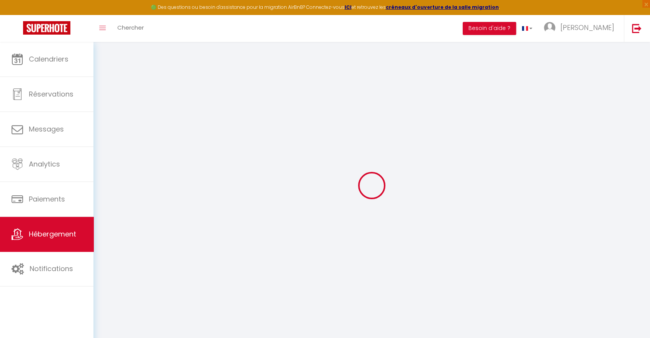
checkbox input "false"
select select
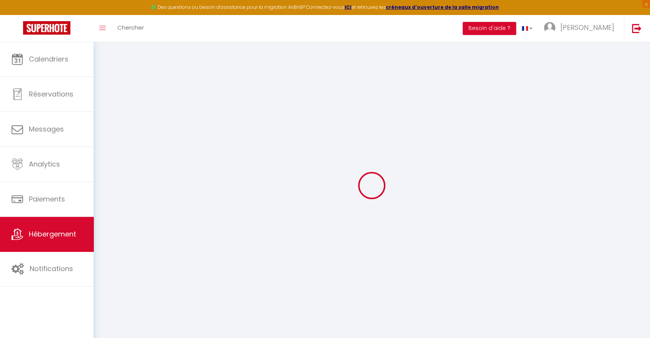
select select
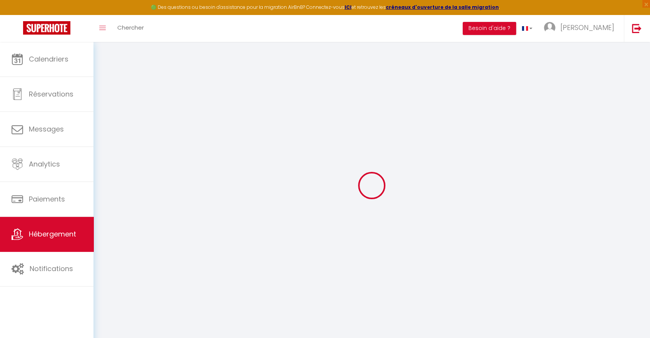
select select
checkbox input "false"
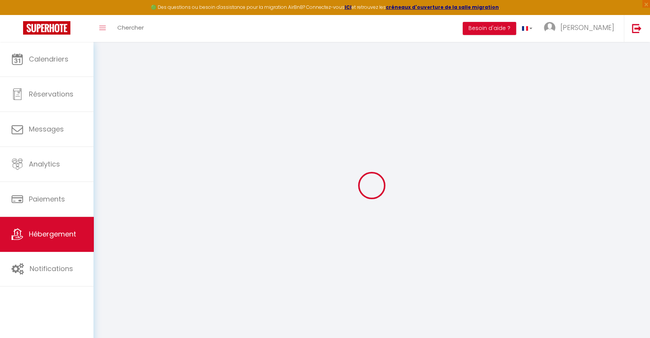
select select
type input "L'atelier caché"
type input "[PERSON_NAME] et [PERSON_NAME]"
type input "TARLÉ"
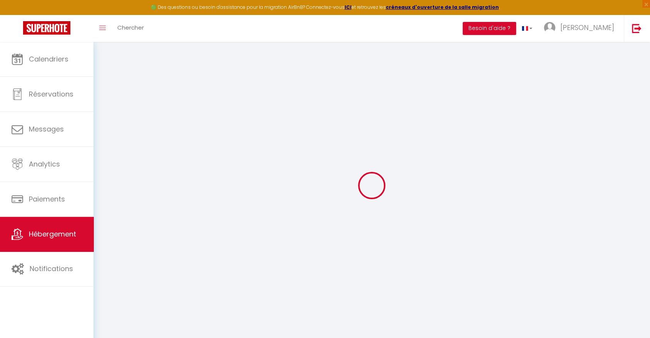
type input "[STREET_ADDRESS],"
type input "31000"
type input "[GEOGRAPHIC_DATA]"
select select "2"
type input "50"
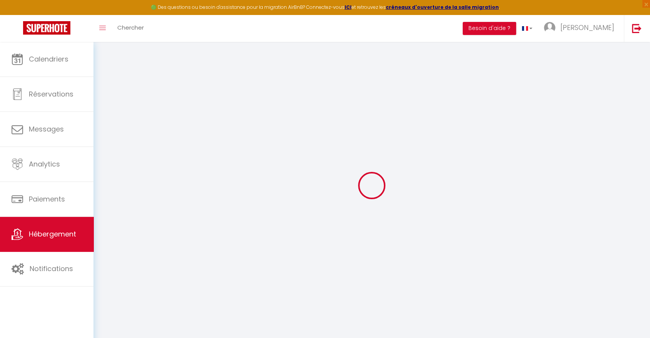
type input "40"
type input "7.2"
type input "800"
type input "400"
select select
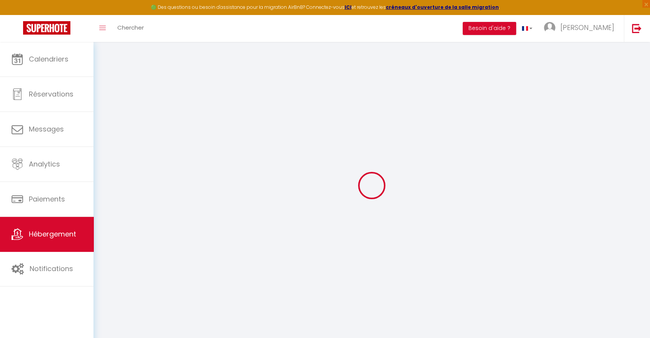
select select
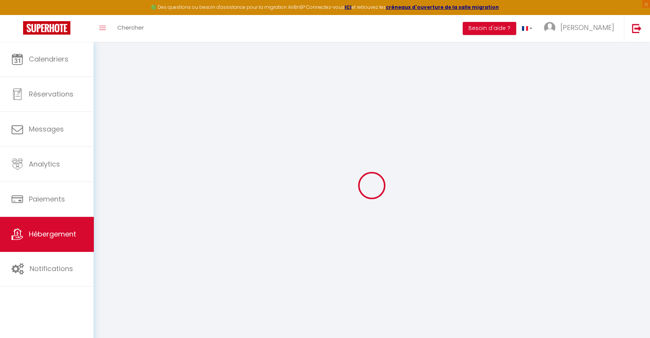
type input "[STREET_ADDRESS]"
type input "31000"
type input "[GEOGRAPHIC_DATA]"
type input "[EMAIL_ADDRESS][DOMAIN_NAME]"
select select "15621"
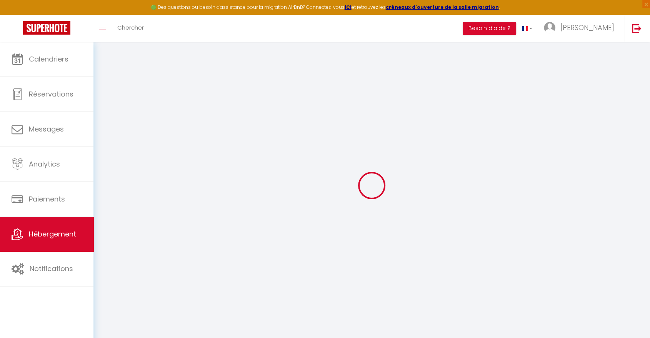
checkbox input "false"
radio input "true"
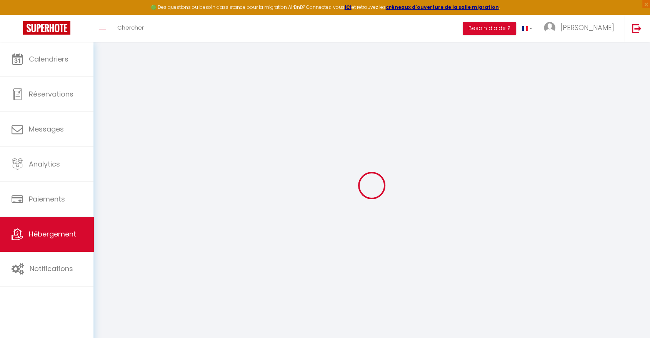
type input "0"
select select "23478"
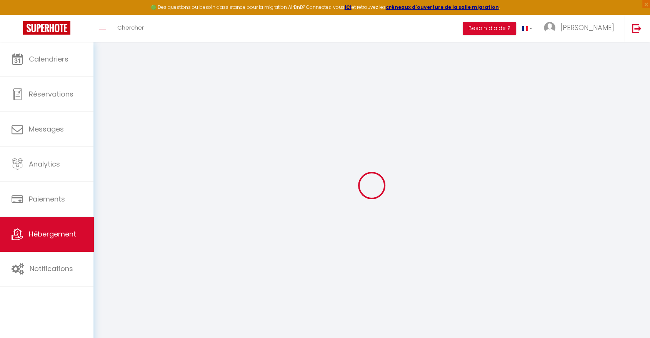
select select
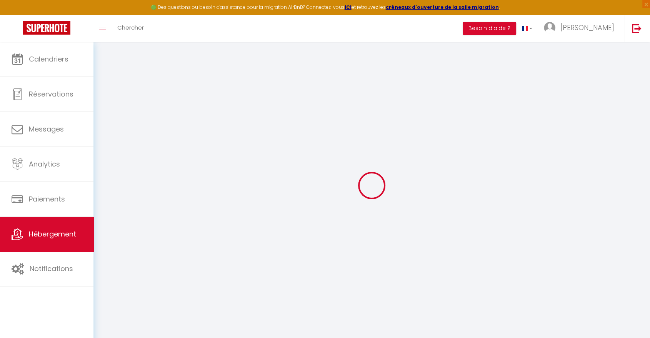
select select
checkbox input "false"
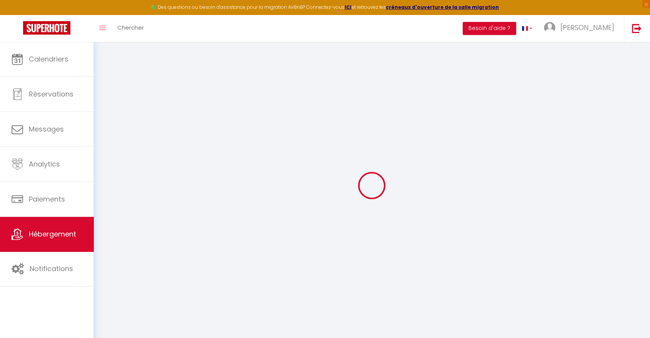
select select
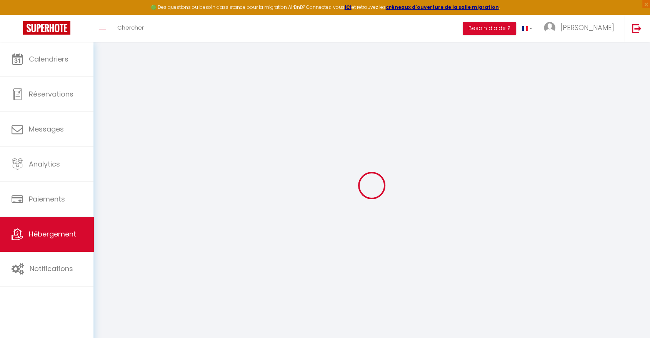
select select
checkbox input "false"
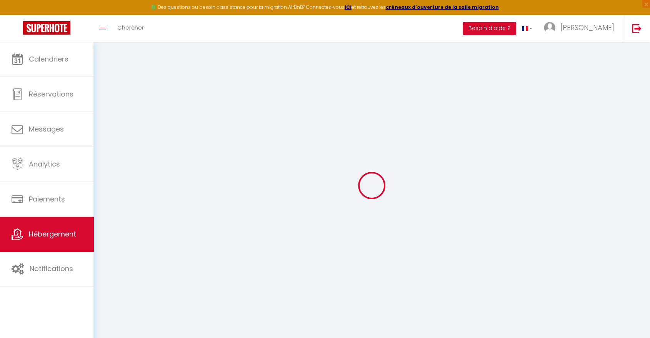
checkbox input "false"
select select "16:00"
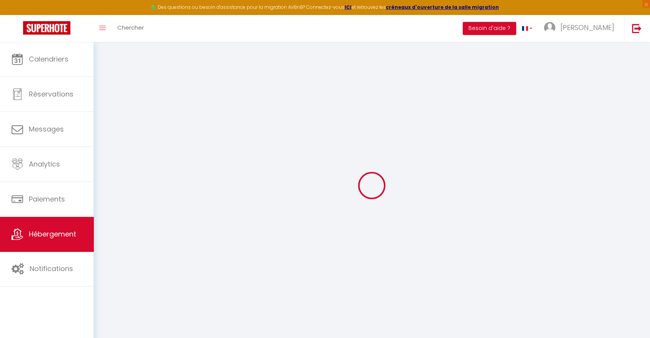
select select
select select "11:00"
select select "15"
select select "22:00"
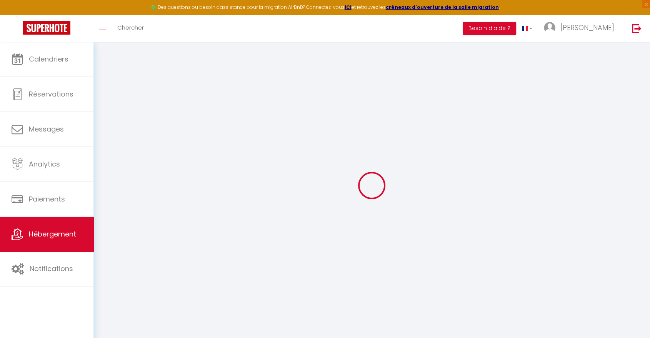
select select
checkbox input "false"
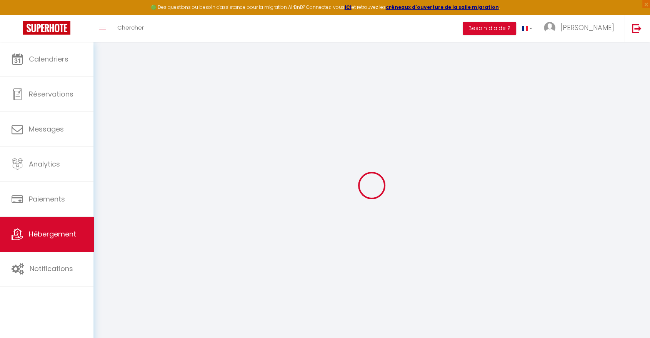
select select
checkbox input "false"
